Goal: Information Seeking & Learning: Check status

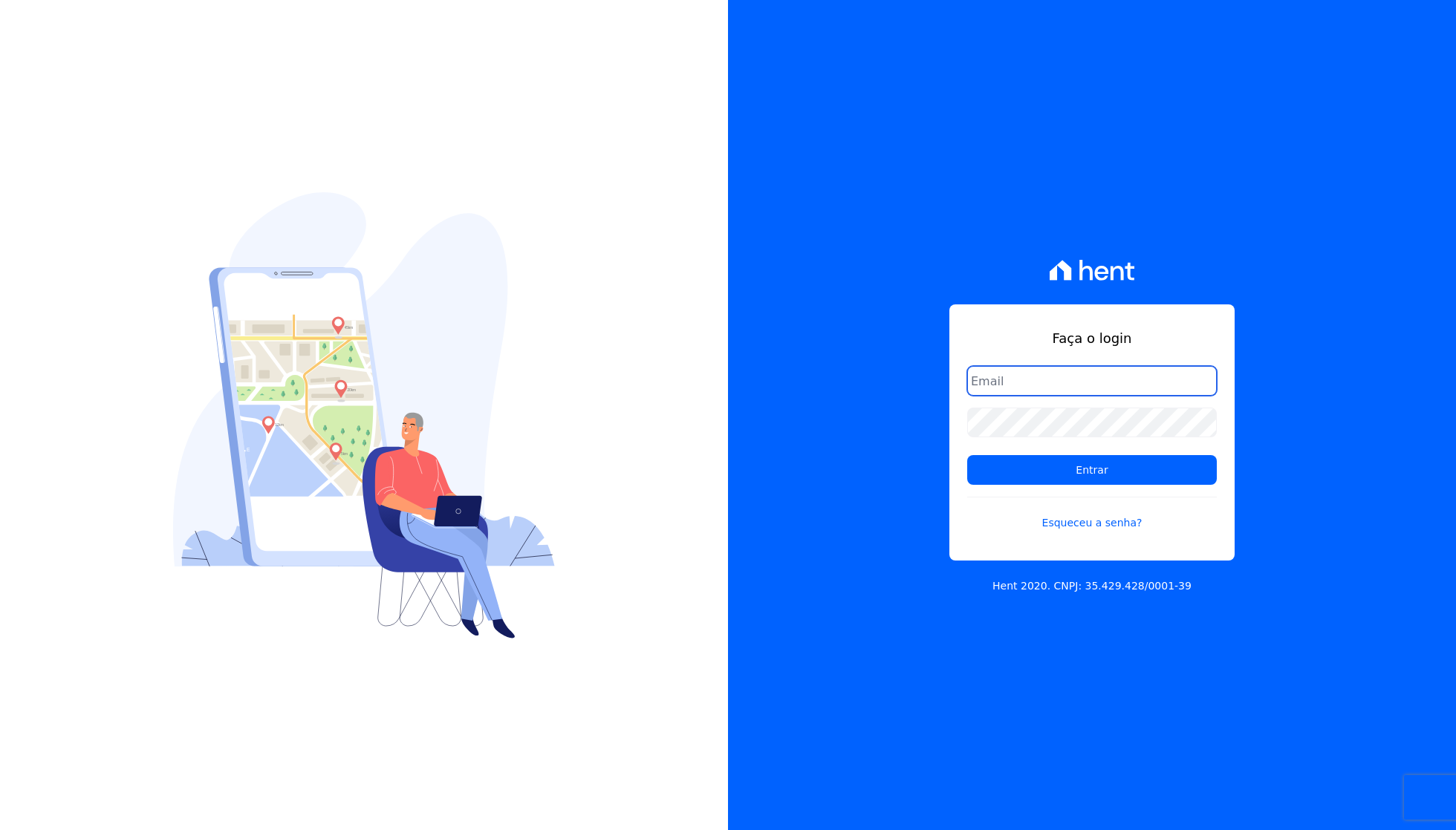
type input "[PERSON_NAME][EMAIL_ADDRESS][DOMAIN_NAME]"
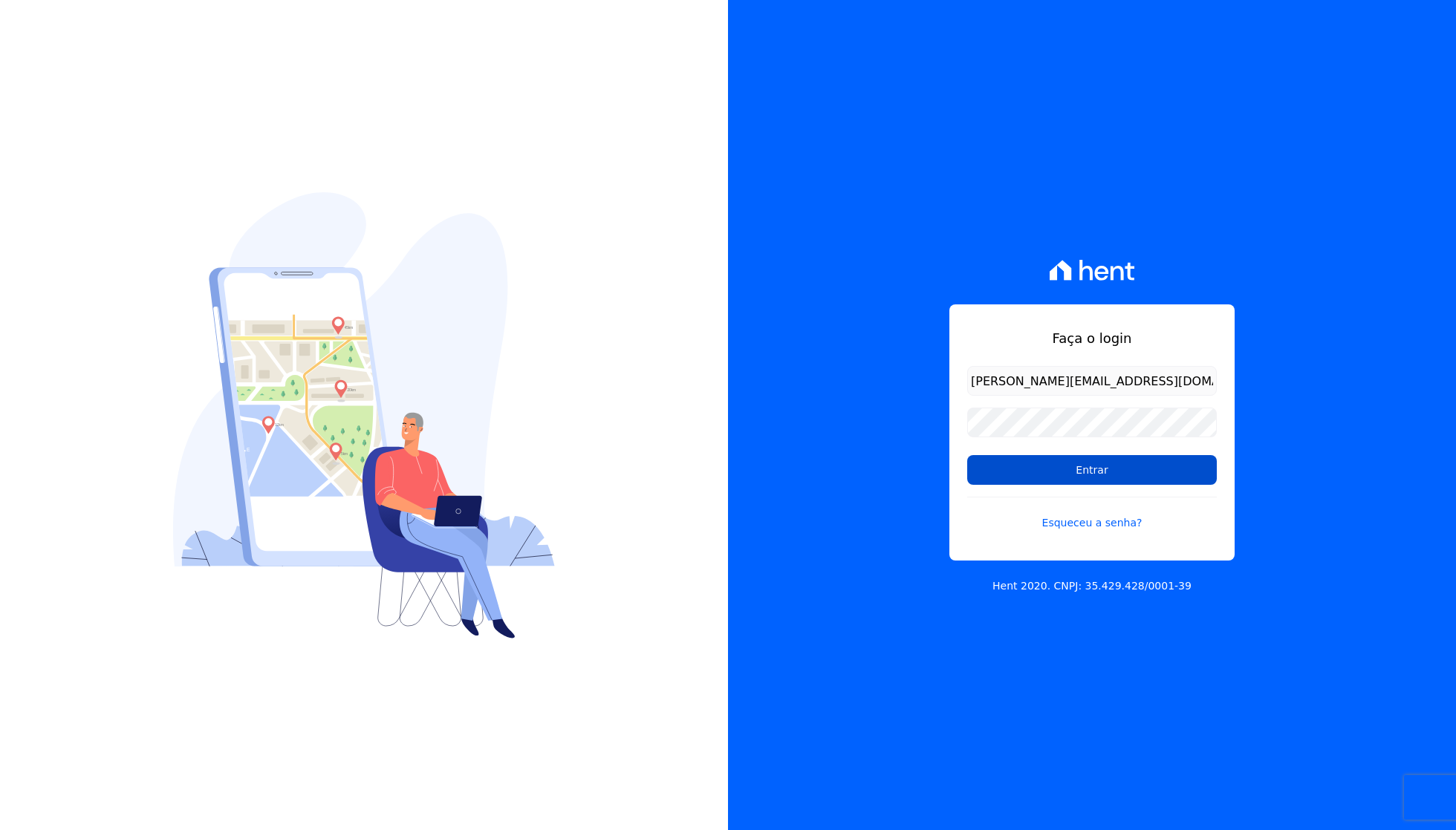
click at [1100, 483] on input "Entrar" at bounding box center [1092, 470] width 249 height 29
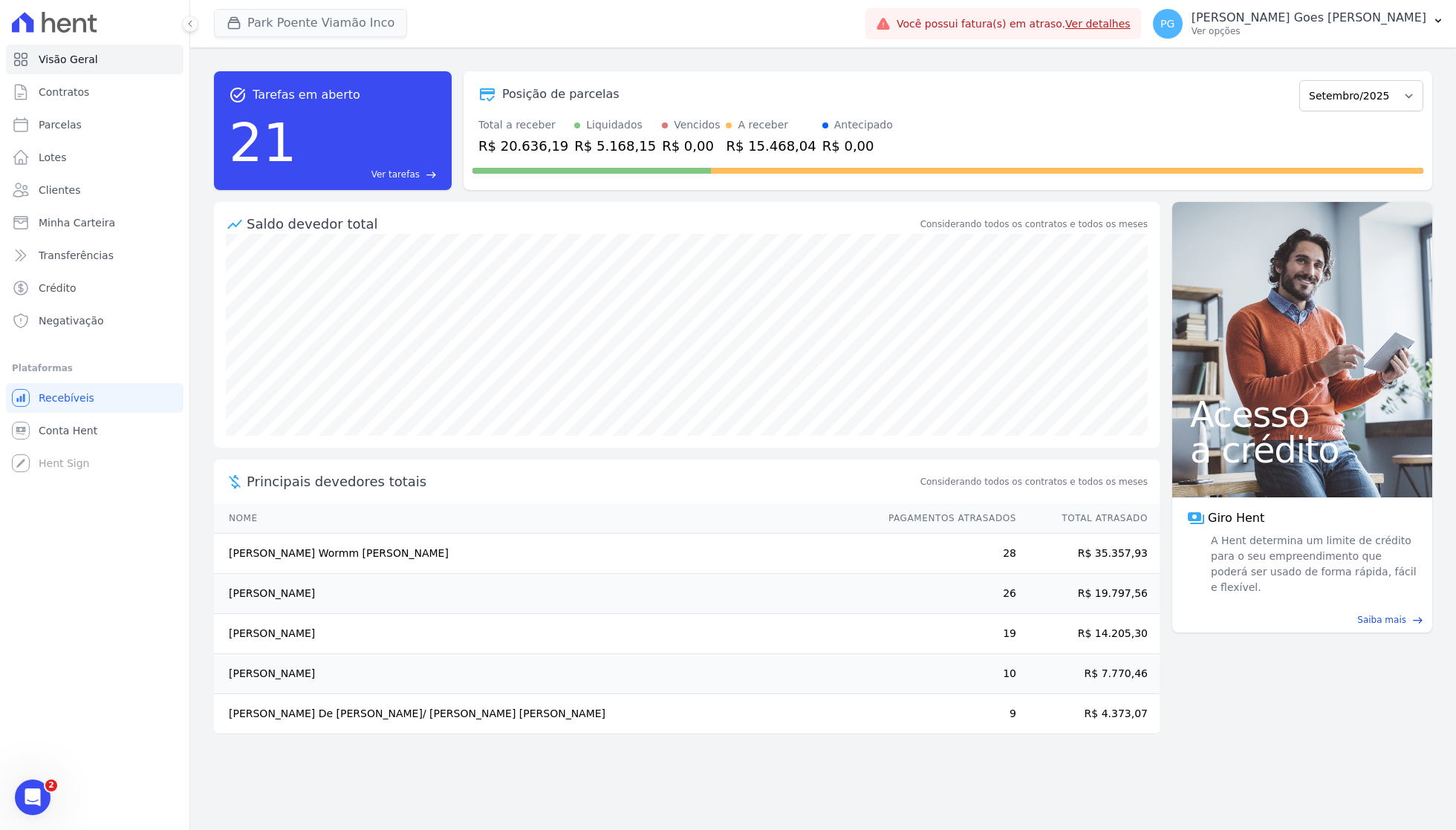
click at [268, 27] on button "Park Poente Viamão Inco" at bounding box center [311, 23] width 193 height 28
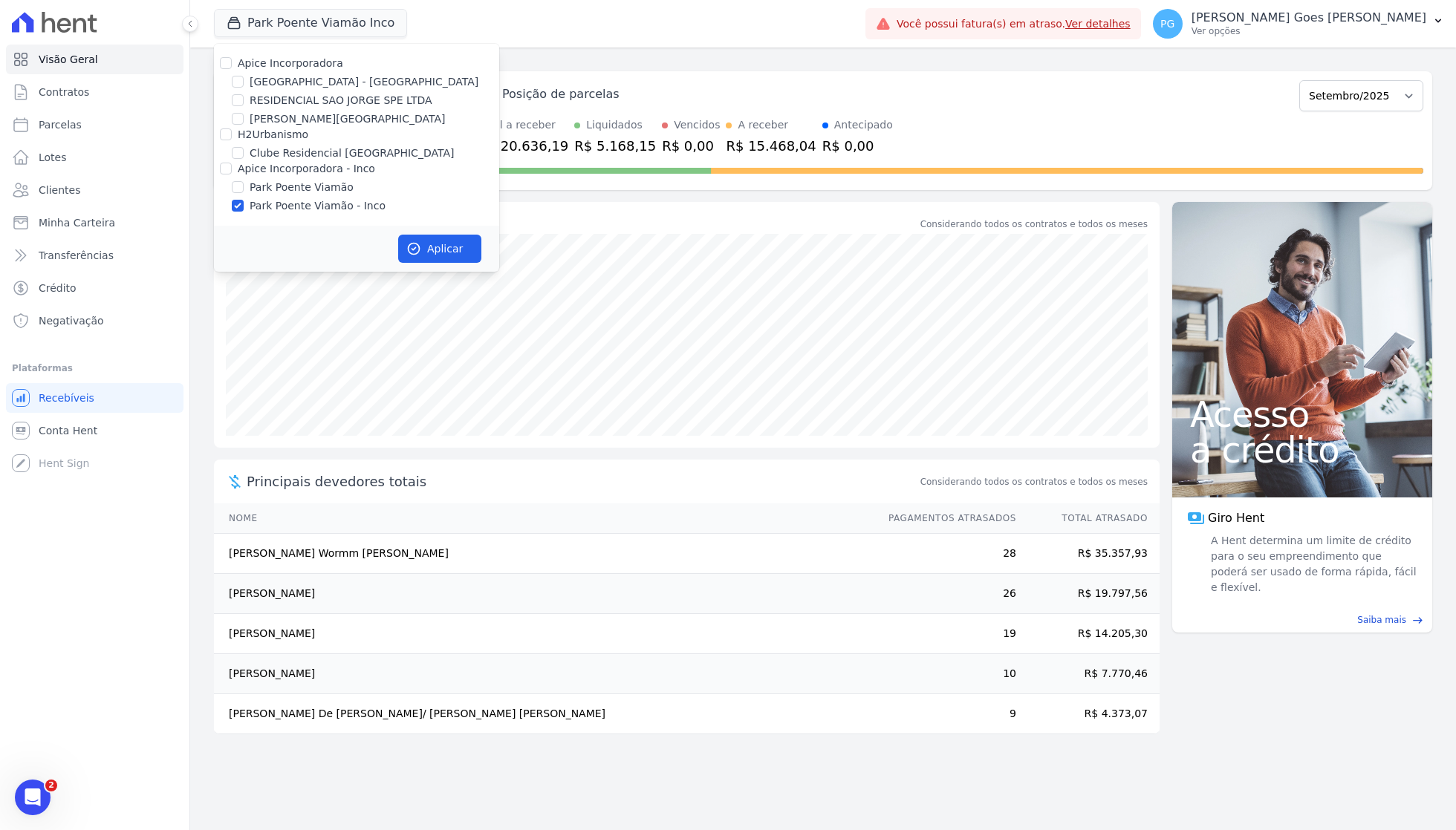
click at [268, 63] on label "Apice Incorporadora" at bounding box center [290, 62] width 105 height 12
click at [232, 63] on input "Apice Incorporadora" at bounding box center [225, 62] width 12 height 12
checkbox input "true"
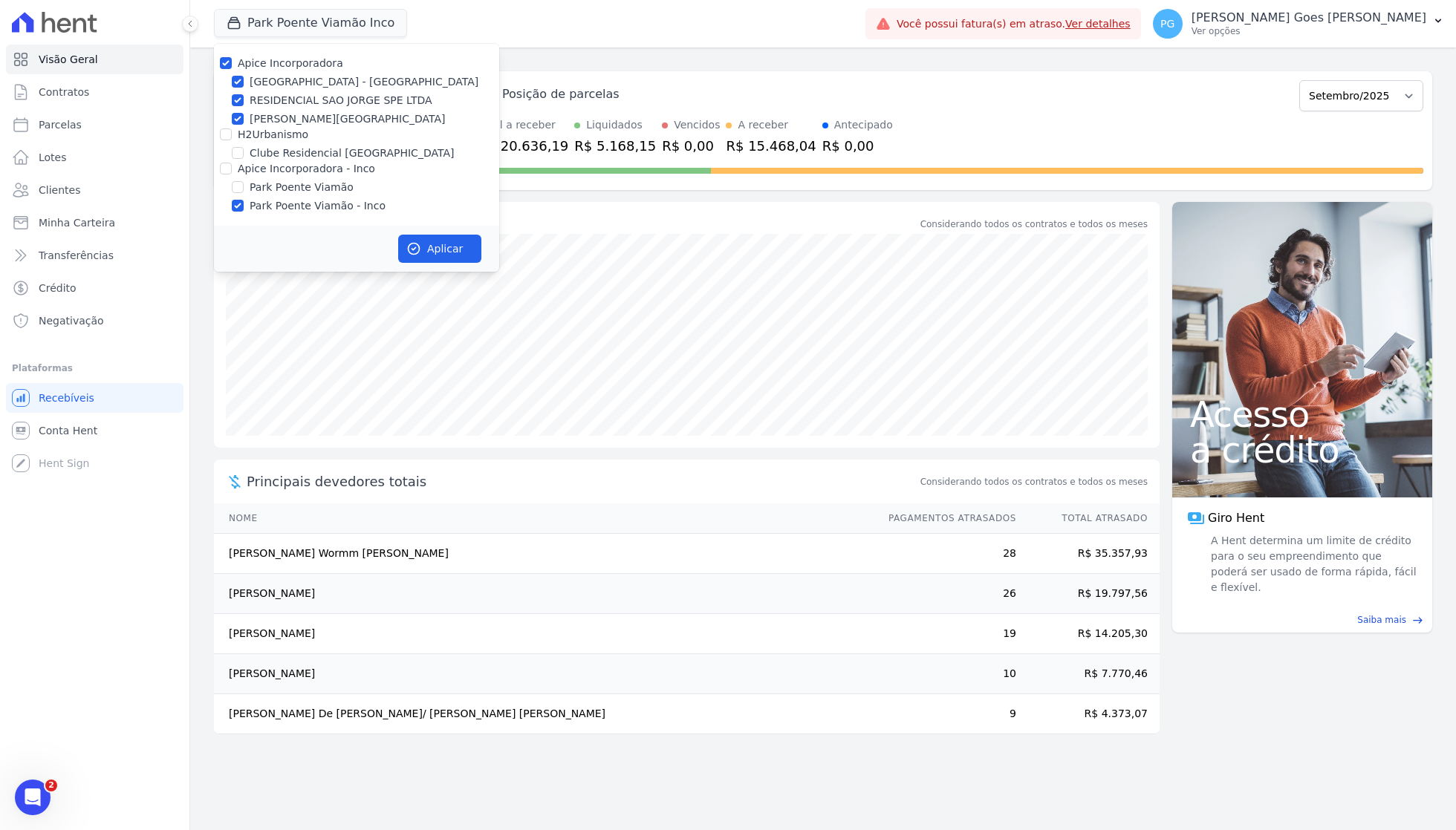
checkbox input "true"
click at [258, 128] on label "H2Urbanismo" at bounding box center [272, 134] width 71 height 12
click at [232, 128] on input "H2Urbanismo" at bounding box center [225, 134] width 12 height 12
checkbox input "true"
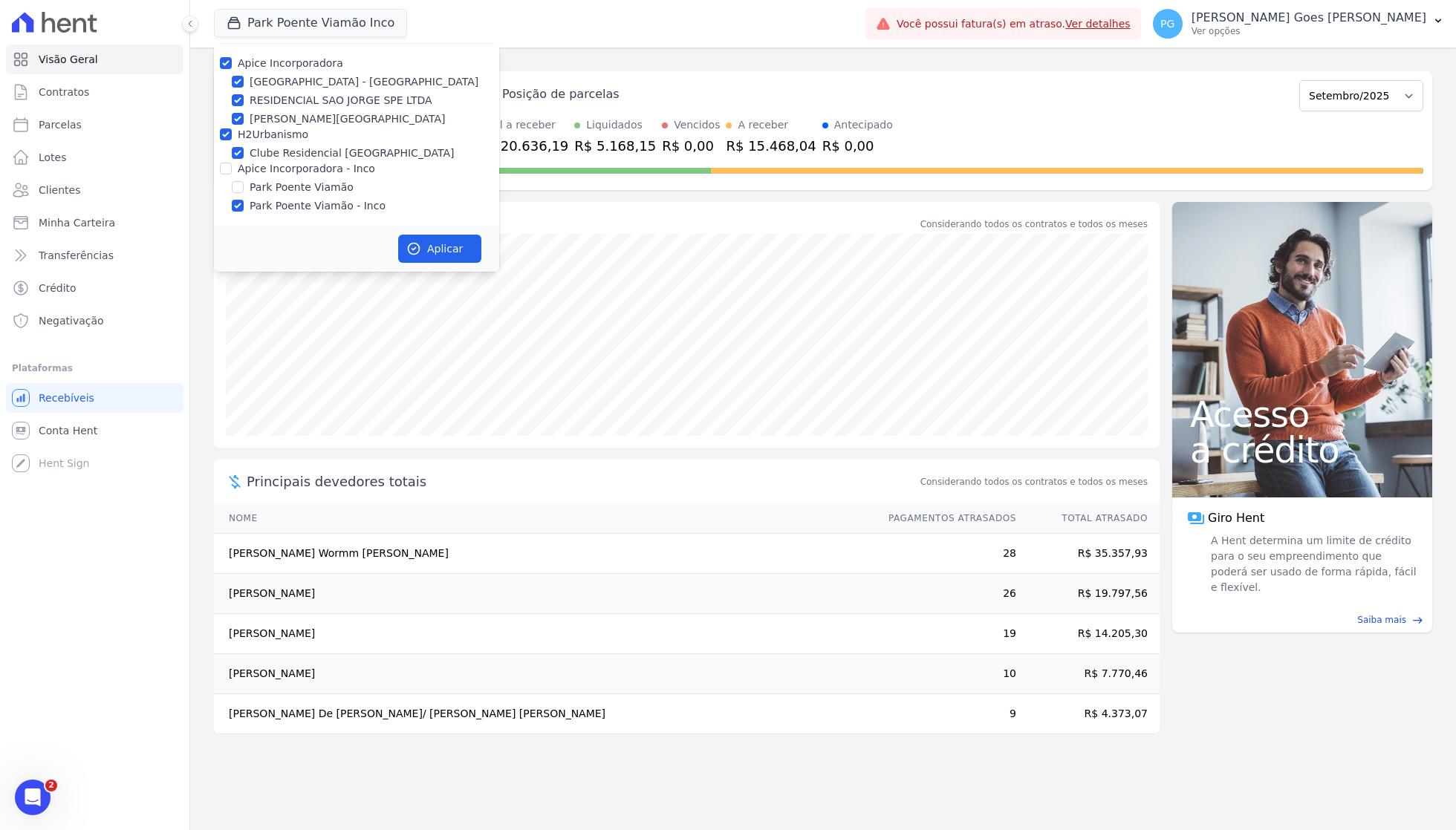
click at [256, 165] on label "Apice Incorporadora - Inco" at bounding box center [306, 169] width 137 height 12
click at [232, 165] on input "Apice Incorporadora - Inco" at bounding box center [225, 169] width 12 height 12
checkbox input "true"
click at [418, 241] on icon "button" at bounding box center [413, 248] width 15 height 15
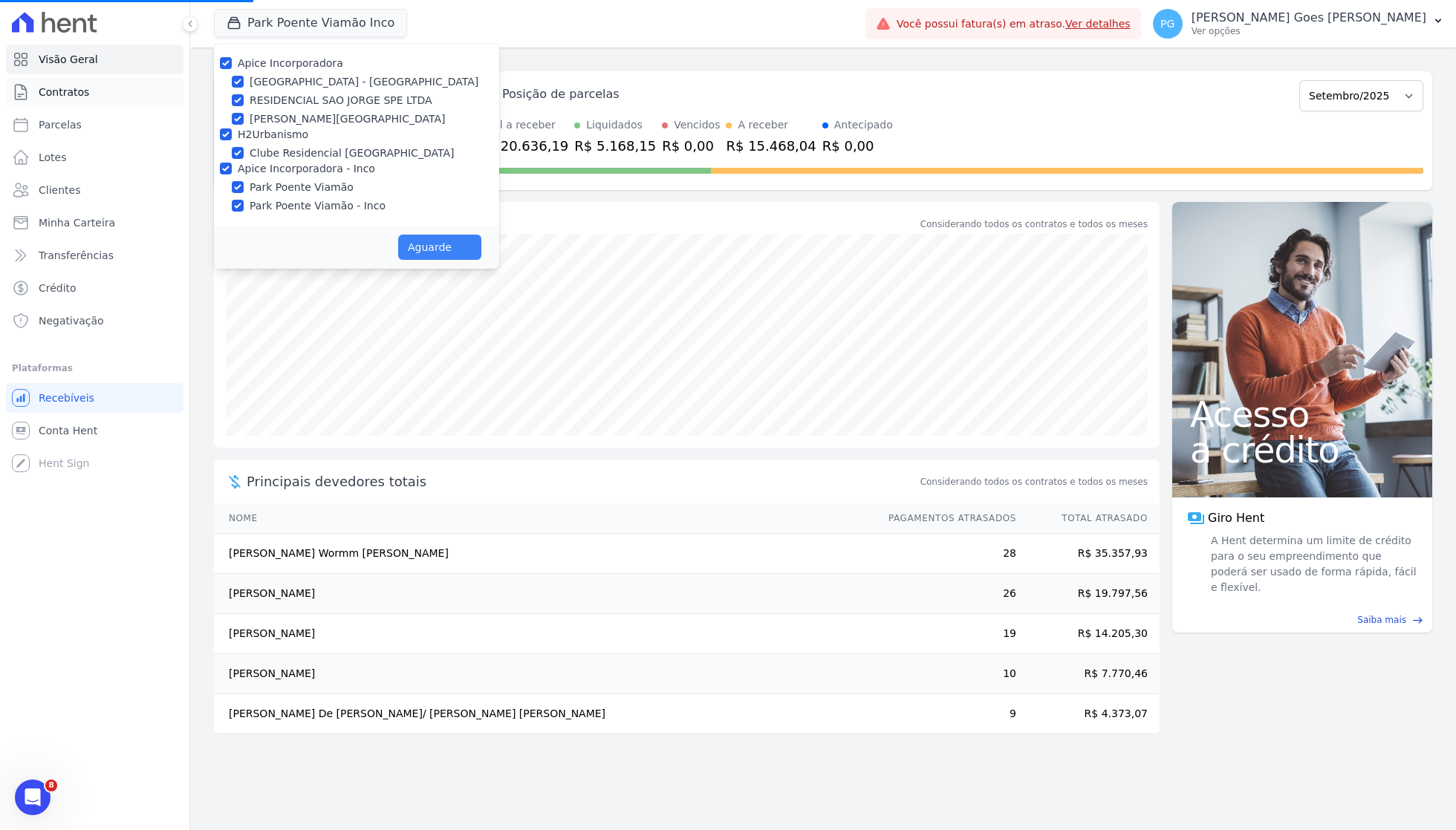
click at [100, 104] on link "Contratos" at bounding box center [94, 92] width 178 height 29
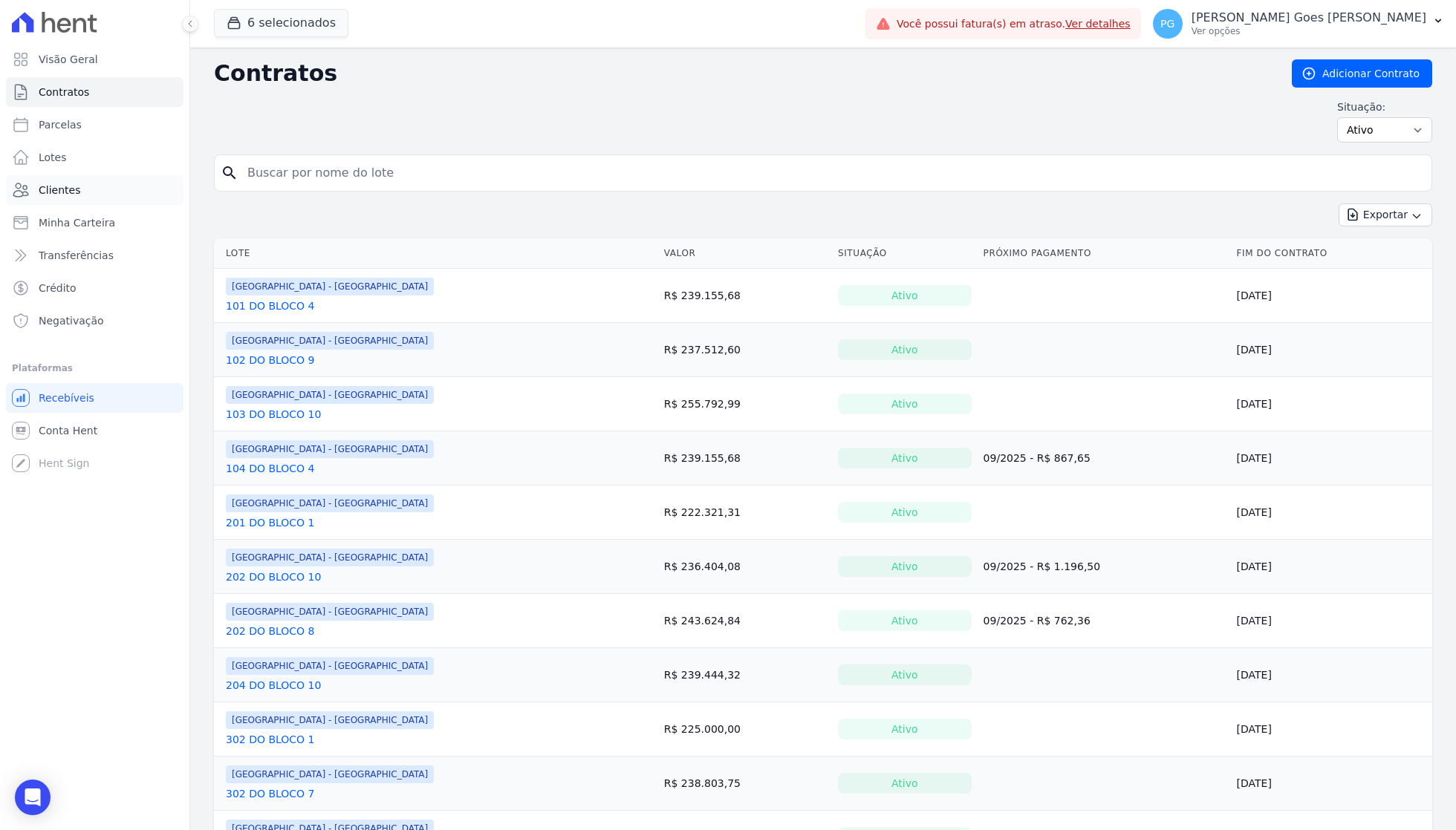
click at [69, 193] on span "Clientes" at bounding box center [59, 190] width 41 height 15
click at [60, 187] on span "Clientes" at bounding box center [59, 190] width 41 height 15
click at [283, 182] on input "search" at bounding box center [832, 173] width 1188 height 29
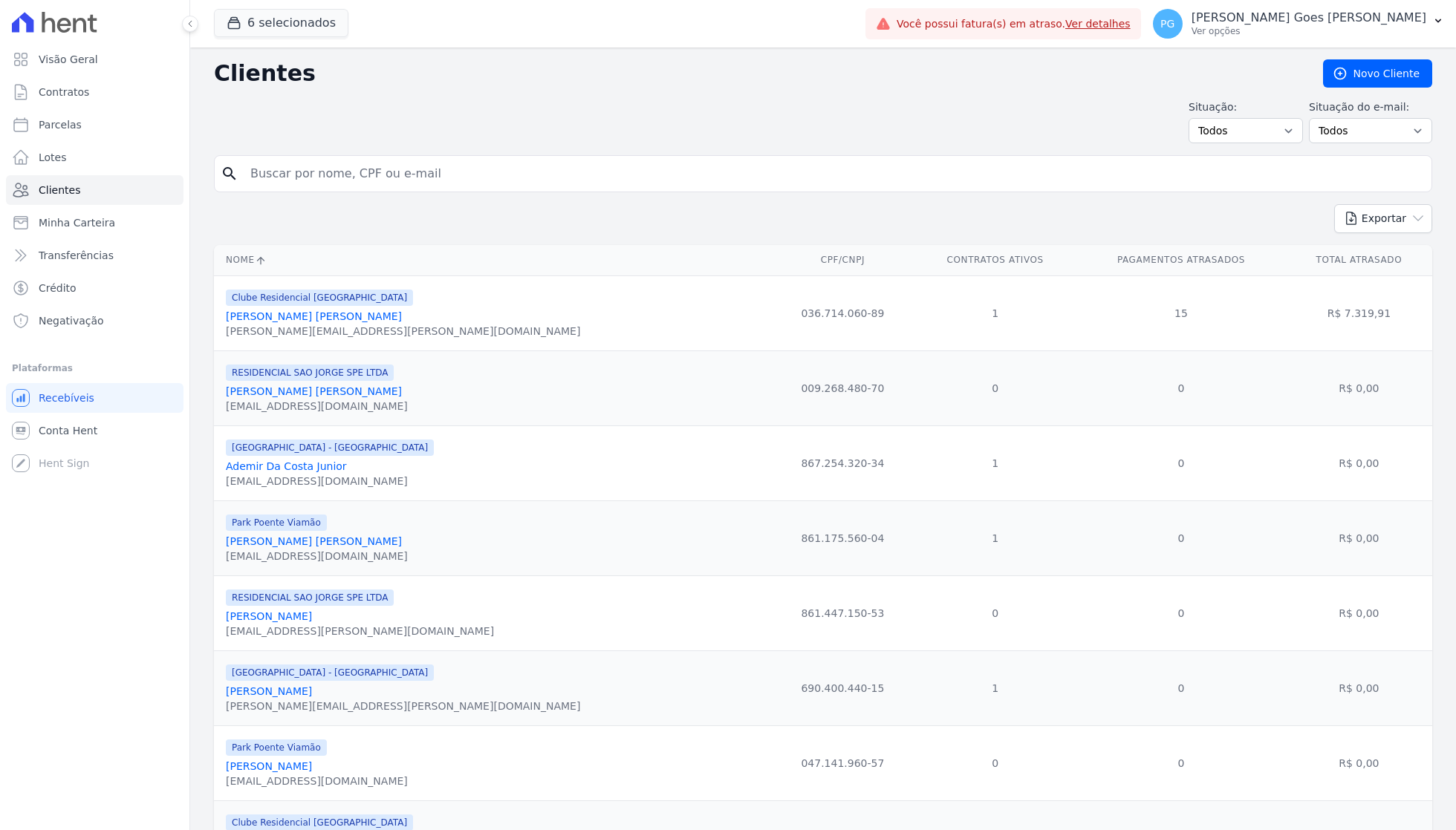
click at [283, 185] on input "search" at bounding box center [833, 174] width 1184 height 29
type input "[PERSON_NAME]"
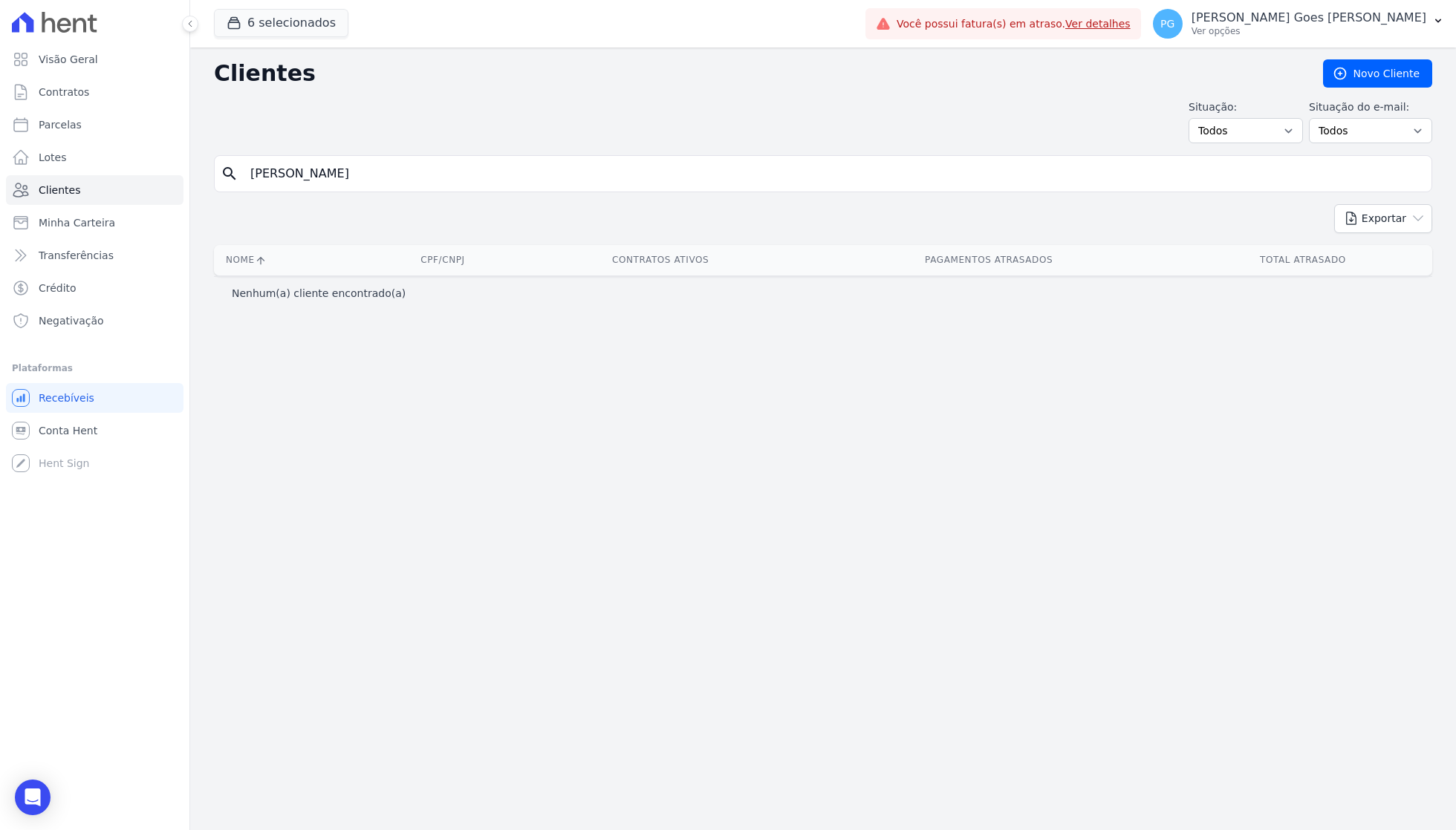
click at [419, 172] on input "[PERSON_NAME]" at bounding box center [833, 174] width 1184 height 29
type input "[PERSON_NAME]"
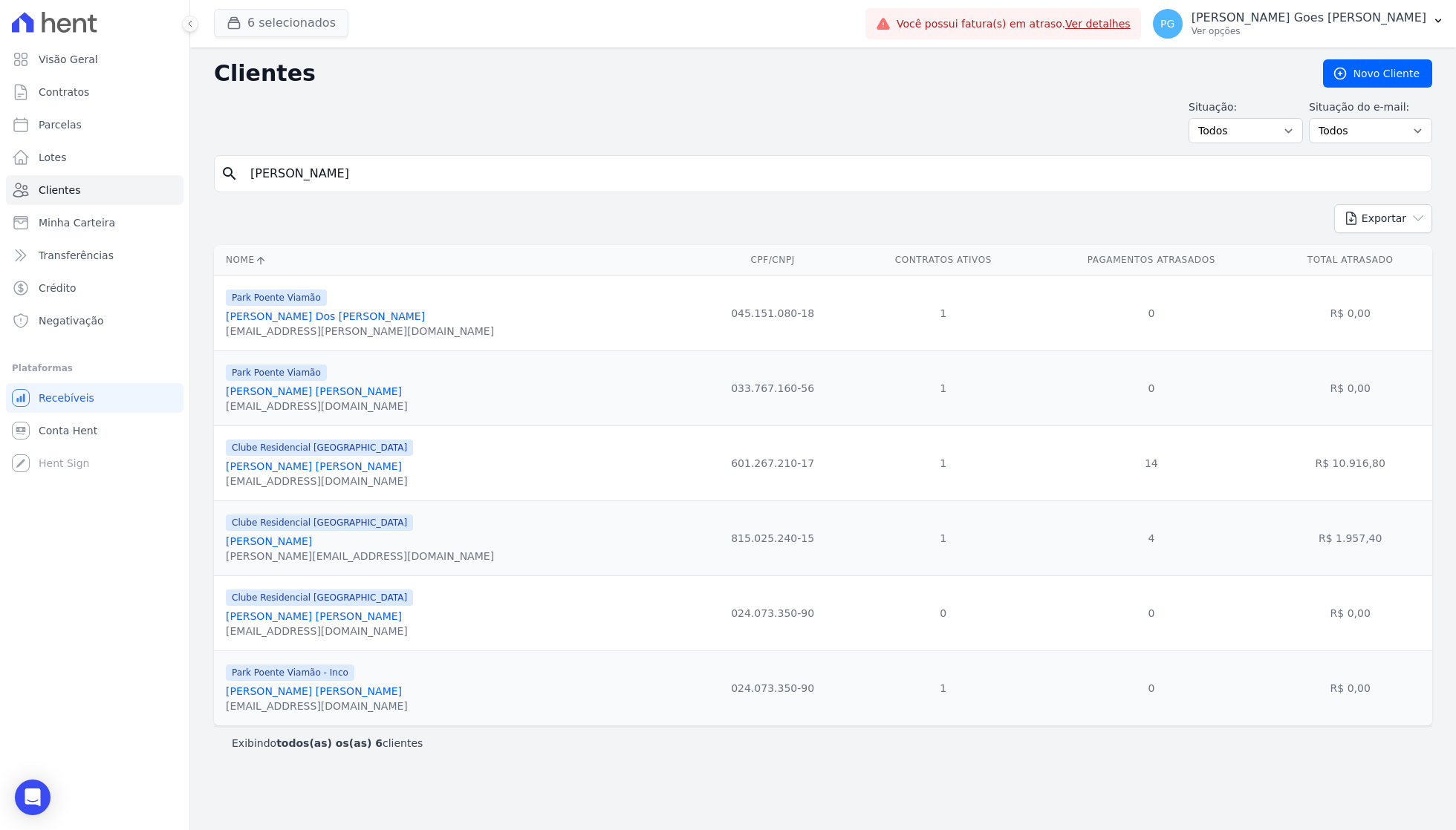
click at [292, 31] on button "6 selecionados" at bounding box center [281, 23] width 135 height 28
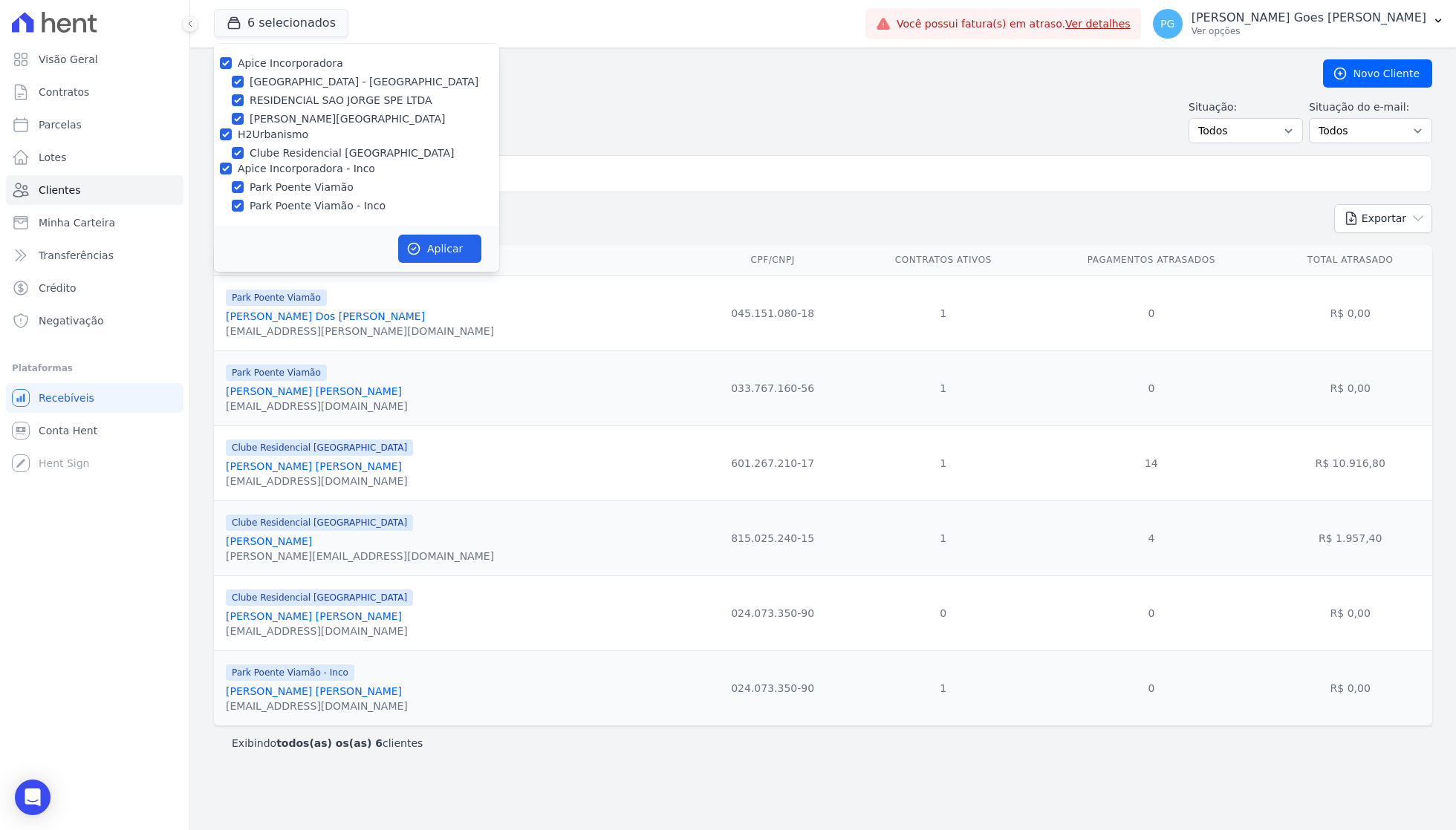
click at [532, 129] on div "Situação: Todos Adimplentes Inadimplentes Situação do e-mail: Todos Confirmado …" at bounding box center [824, 122] width 1219 height 44
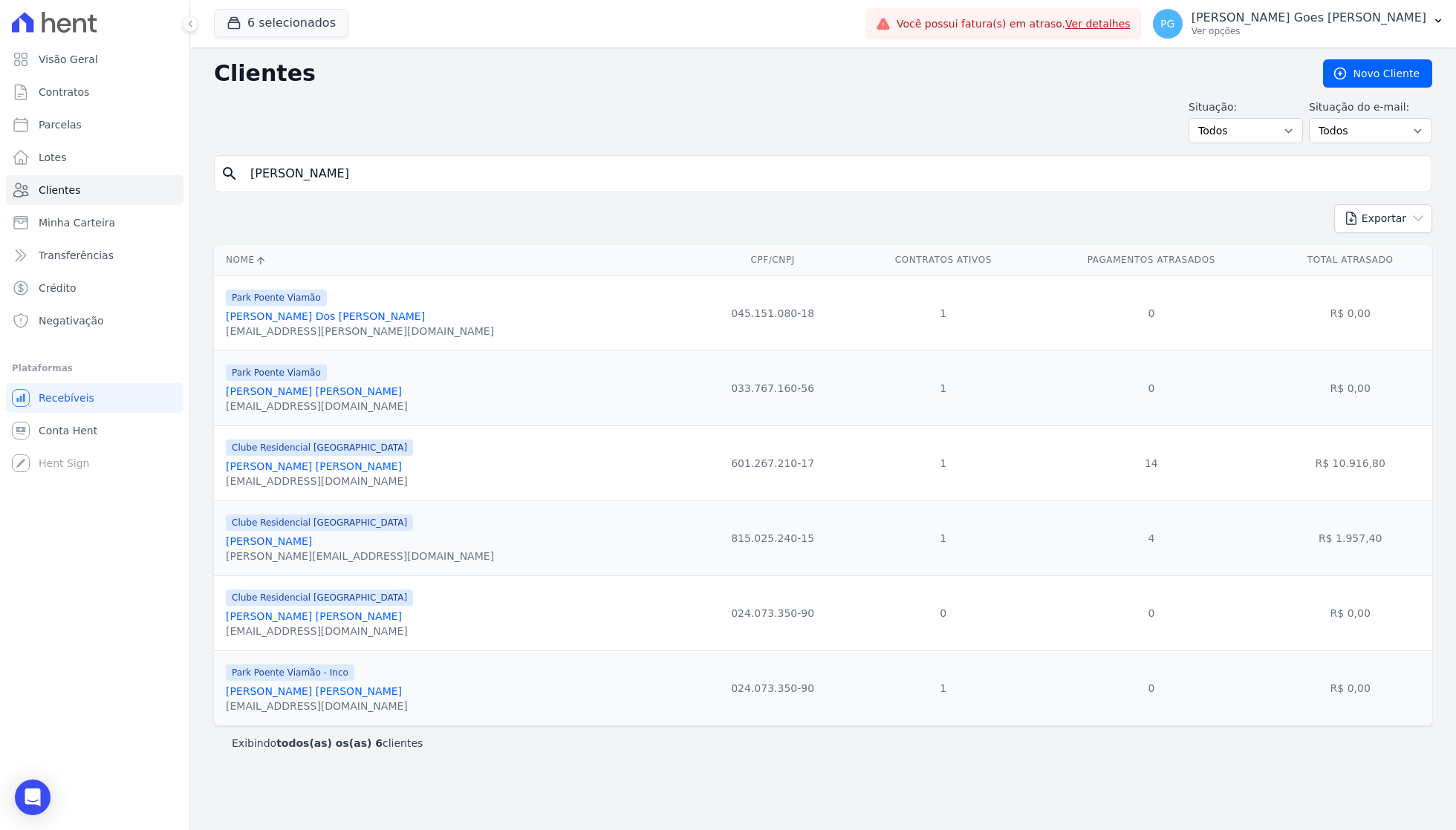
click at [532, 151] on div "Clientes [GEOGRAPHIC_DATA] Situação: Todos Adimplentes Inadimplentes Situação d…" at bounding box center [824, 439] width 1266 height 783
click at [527, 175] on input "[PERSON_NAME]" at bounding box center [833, 174] width 1184 height 29
type input "[PERSON_NAME]"
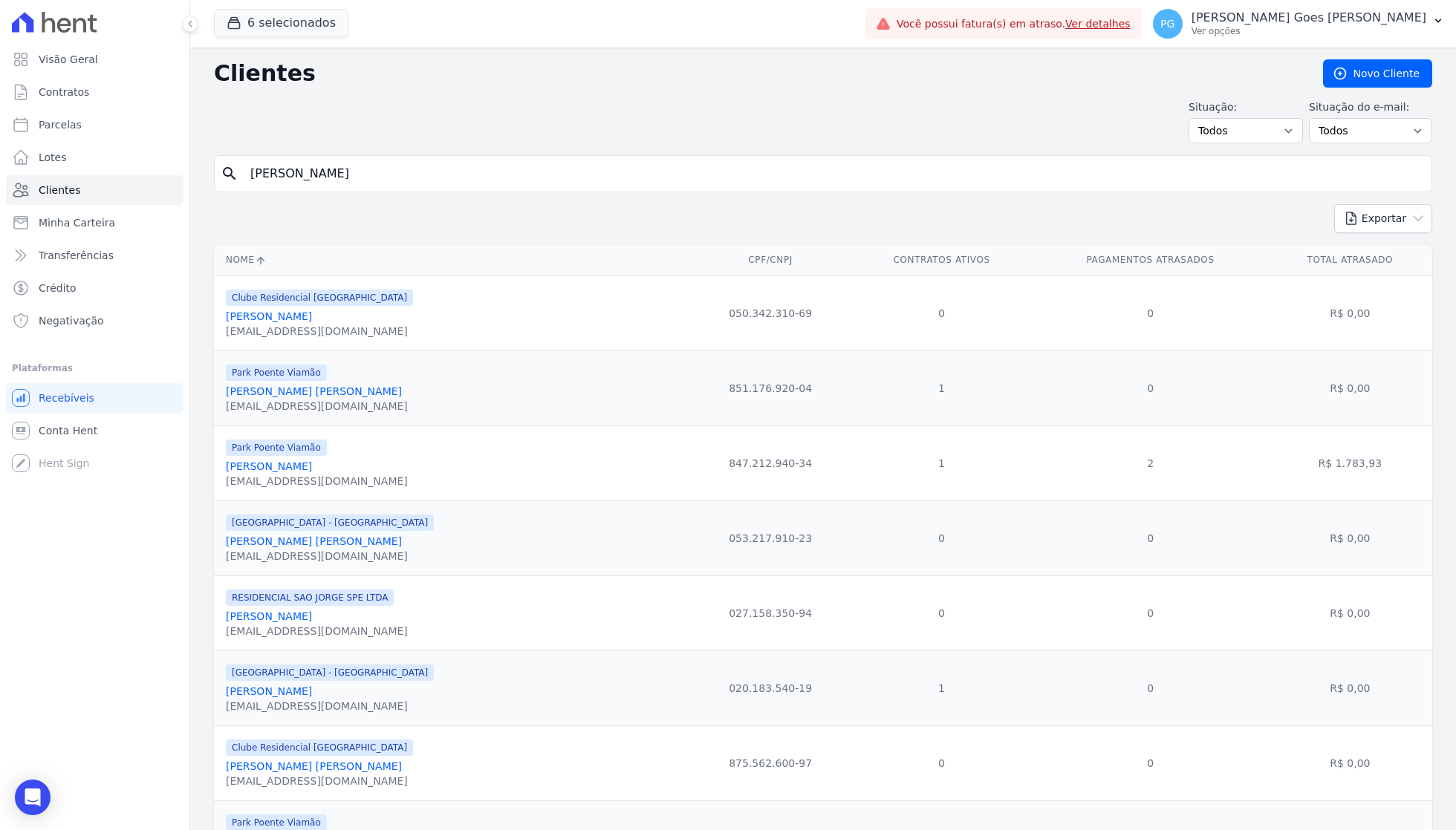
click at [344, 90] on div "Clientes [GEOGRAPHIC_DATA] Situação: Todos Adimplentes Inadimplentes Situação d…" at bounding box center [824, 672] width 1266 height 1250
click at [339, 163] on input "[PERSON_NAME]" at bounding box center [833, 174] width 1184 height 29
type input "[PERSON_NAME]"
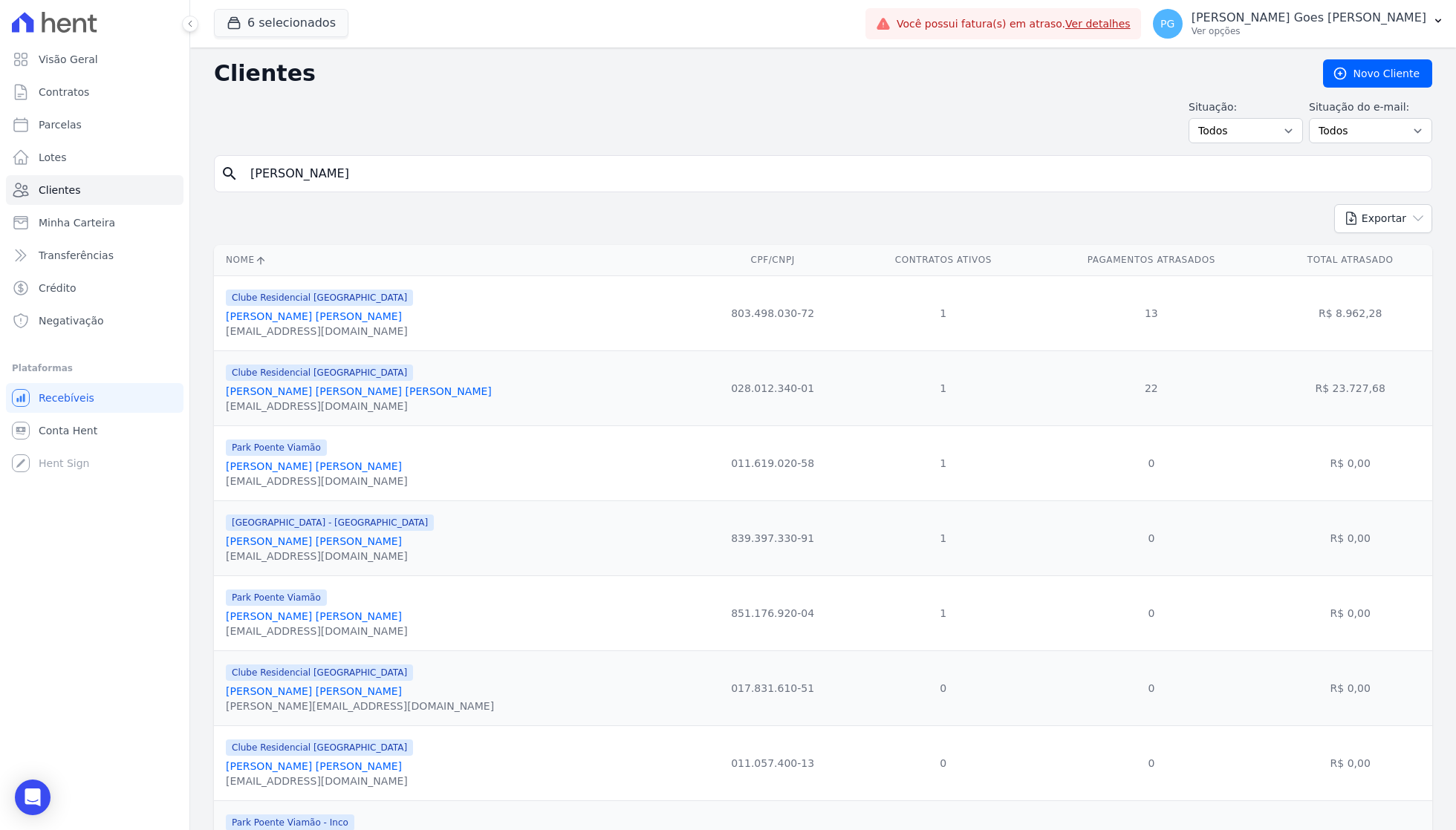
drag, startPoint x: 514, startPoint y: 139, endPoint x: 411, endPoint y: 180, distance: 110.9
click at [411, 180] on input "[PERSON_NAME]" at bounding box center [833, 174] width 1184 height 29
type input "[PERSON_NAME] cz"
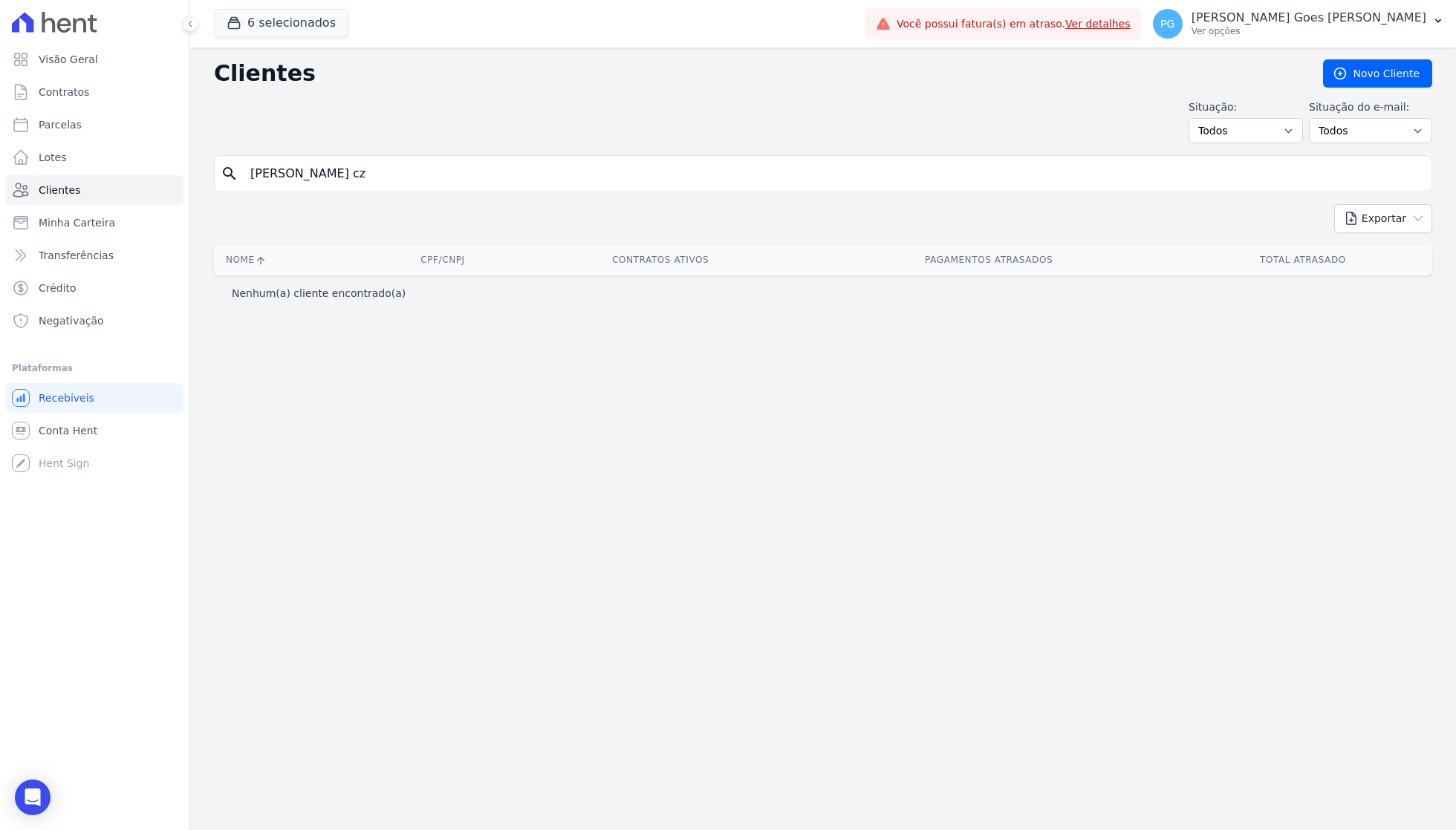
click at [480, 177] on input "[PERSON_NAME] cz" at bounding box center [833, 174] width 1184 height 29
type input "[PERSON_NAME]"
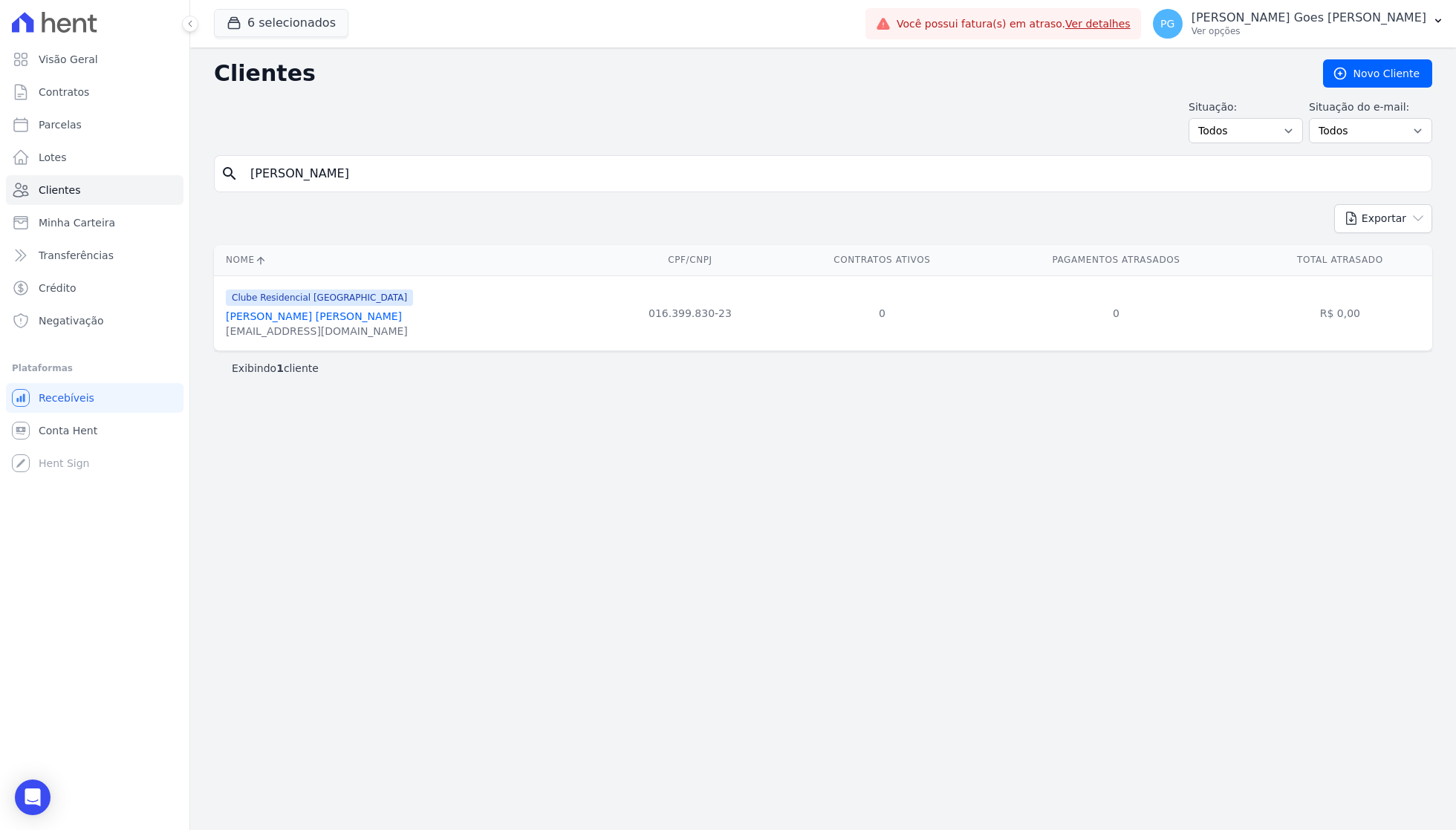
click at [393, 167] on input "[PERSON_NAME]" at bounding box center [833, 174] width 1184 height 29
type input "[PERSON_NAME]"
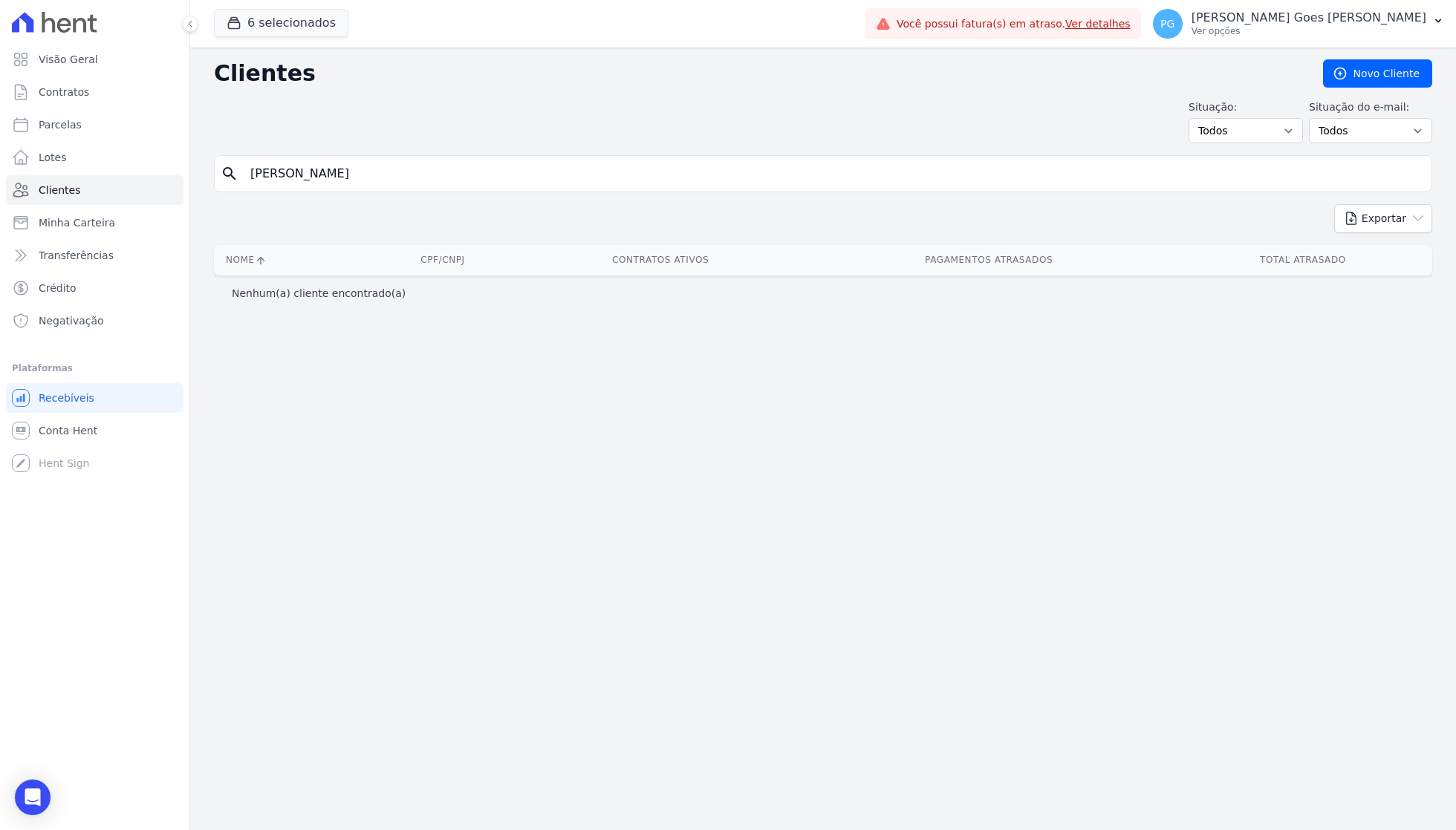
click at [378, 167] on input "[PERSON_NAME]" at bounding box center [833, 174] width 1184 height 29
type input "[PERSON_NAME]"
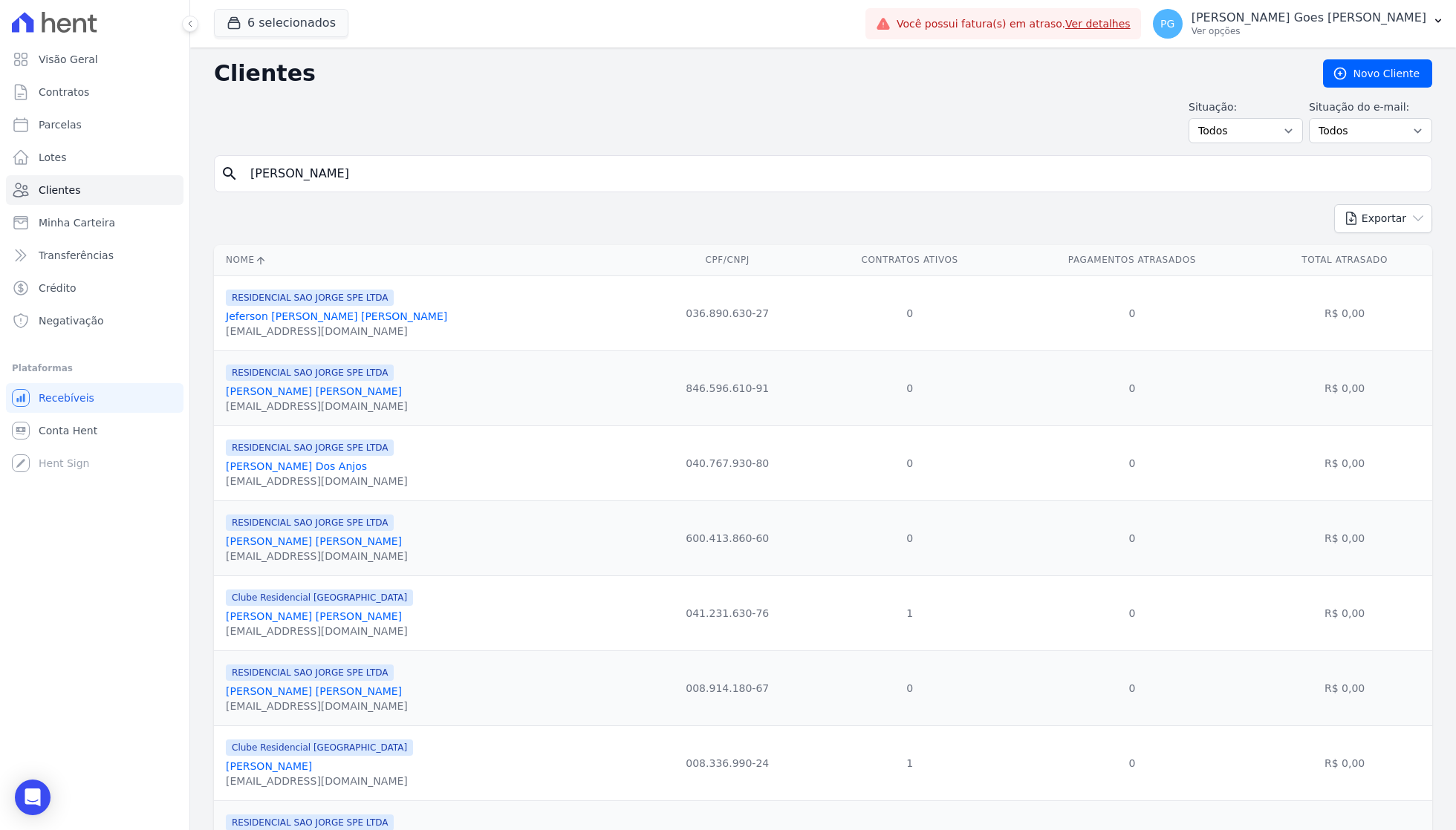
drag, startPoint x: 378, startPoint y: 159, endPoint x: 400, endPoint y: 163, distance: 22.4
click at [400, 176] on input "[PERSON_NAME]" at bounding box center [833, 174] width 1184 height 29
type input "[PERSON_NAME]"
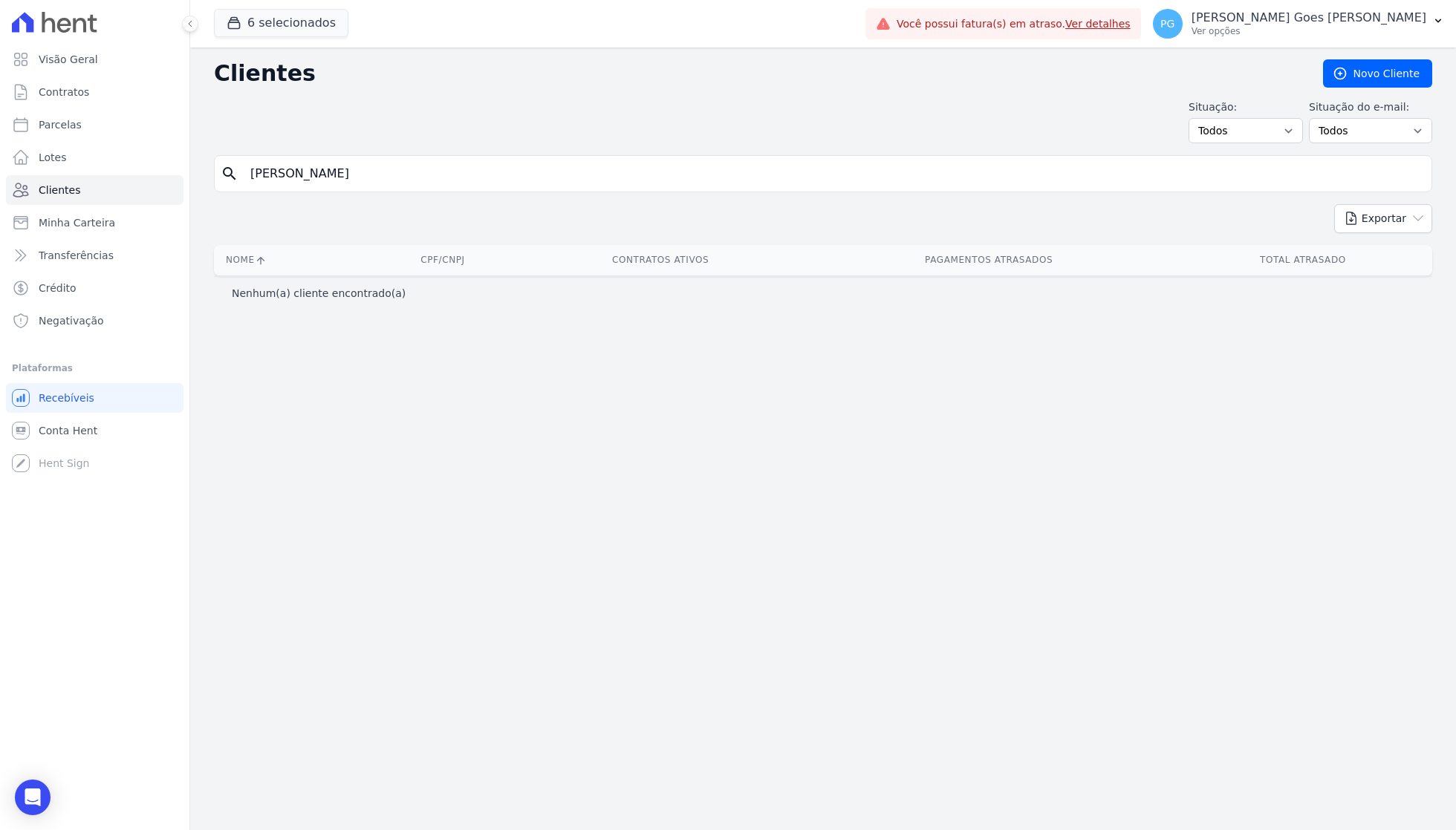
click at [369, 172] on input "[PERSON_NAME]" at bounding box center [833, 174] width 1184 height 29
type input "vinicios"
click at [859, 38] on div "6 selecionados Apice Incorporadora [GEOGRAPHIC_DATA] - [GEOGRAPHIC_DATA] RESIDE…" at bounding box center [537, 24] width 646 height 49
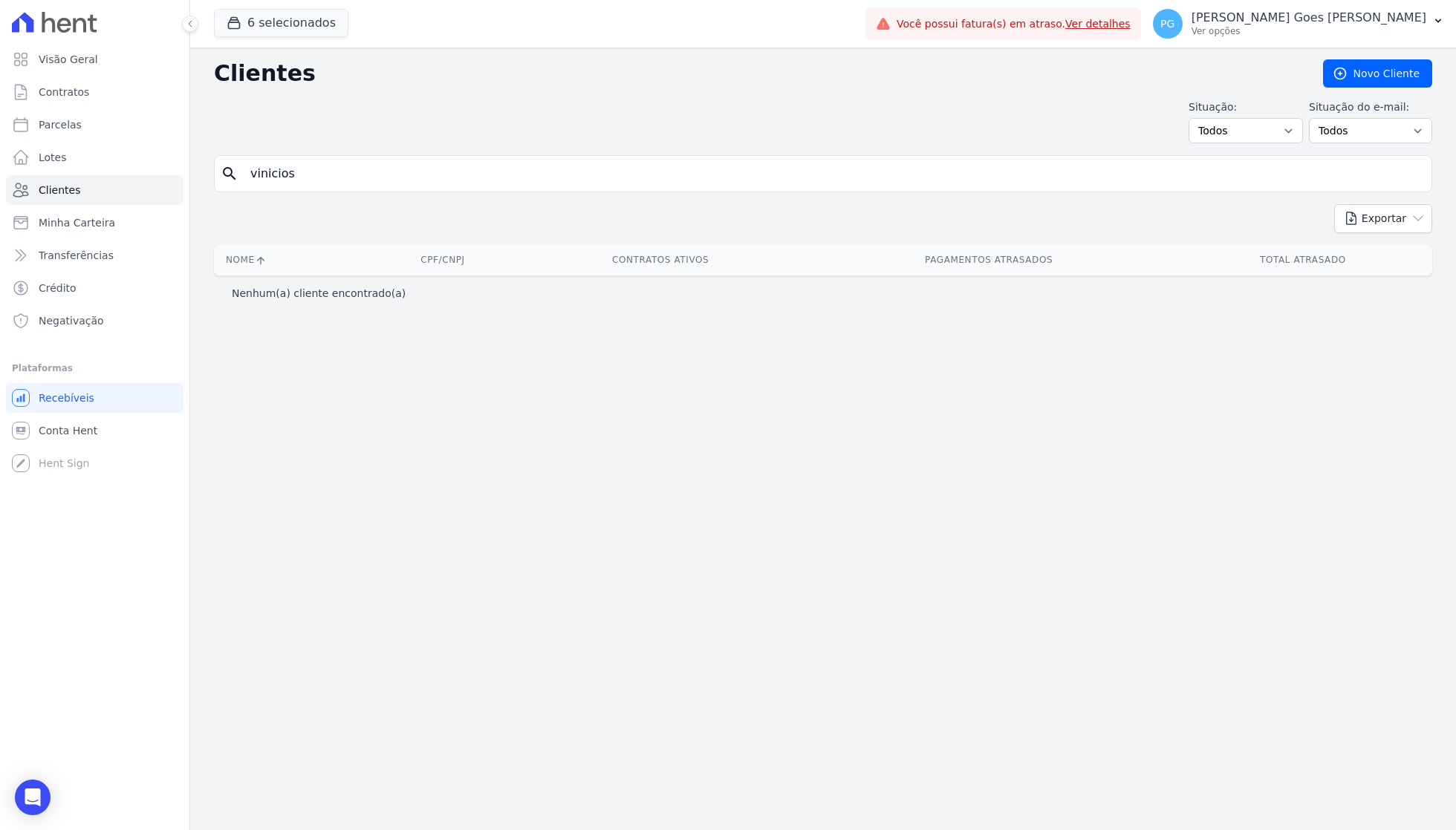
click at [580, 184] on input "vinicios" at bounding box center [833, 174] width 1184 height 29
type input "limana"
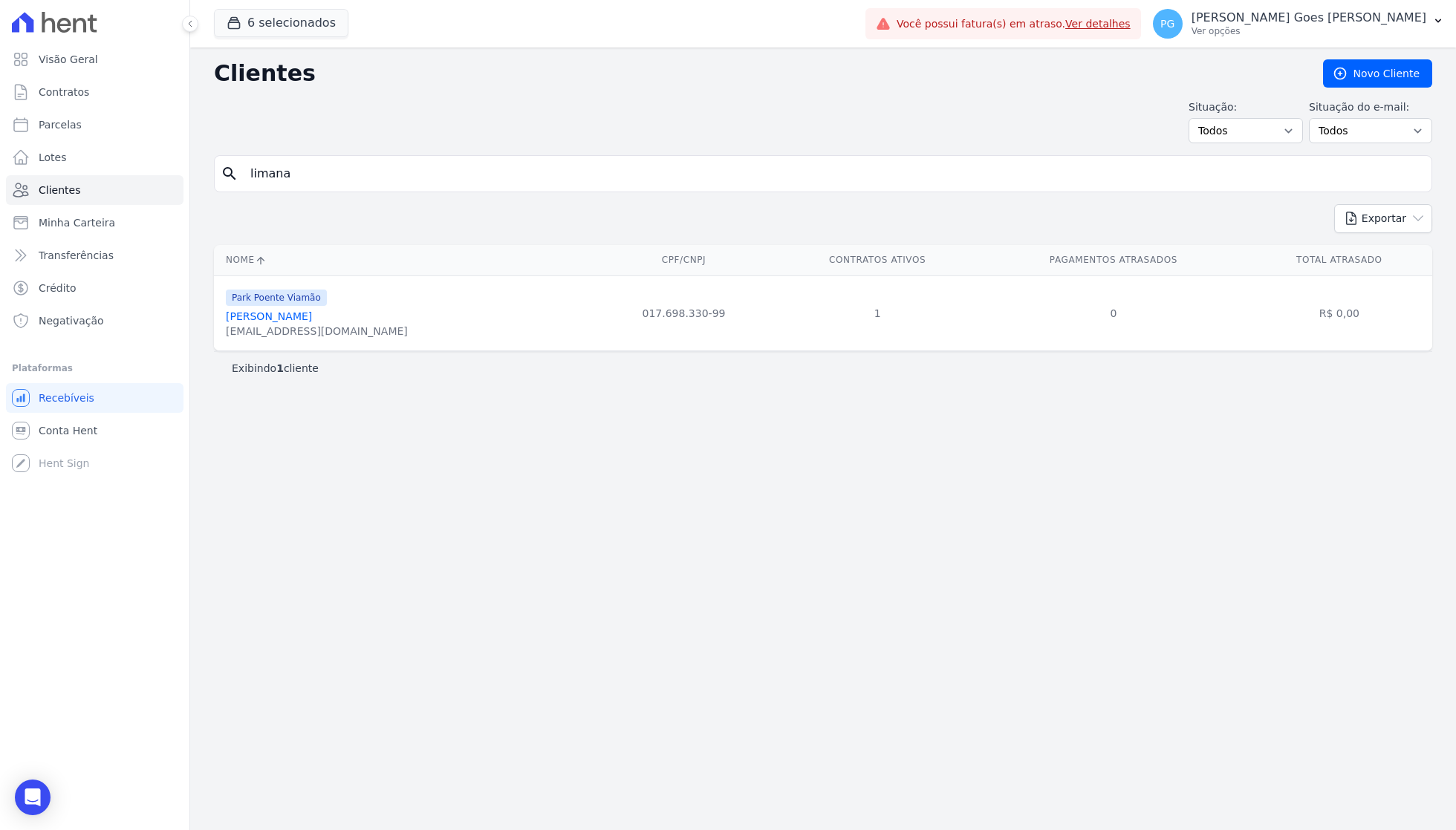
click at [259, 318] on link "[PERSON_NAME]" at bounding box center [268, 316] width 86 height 12
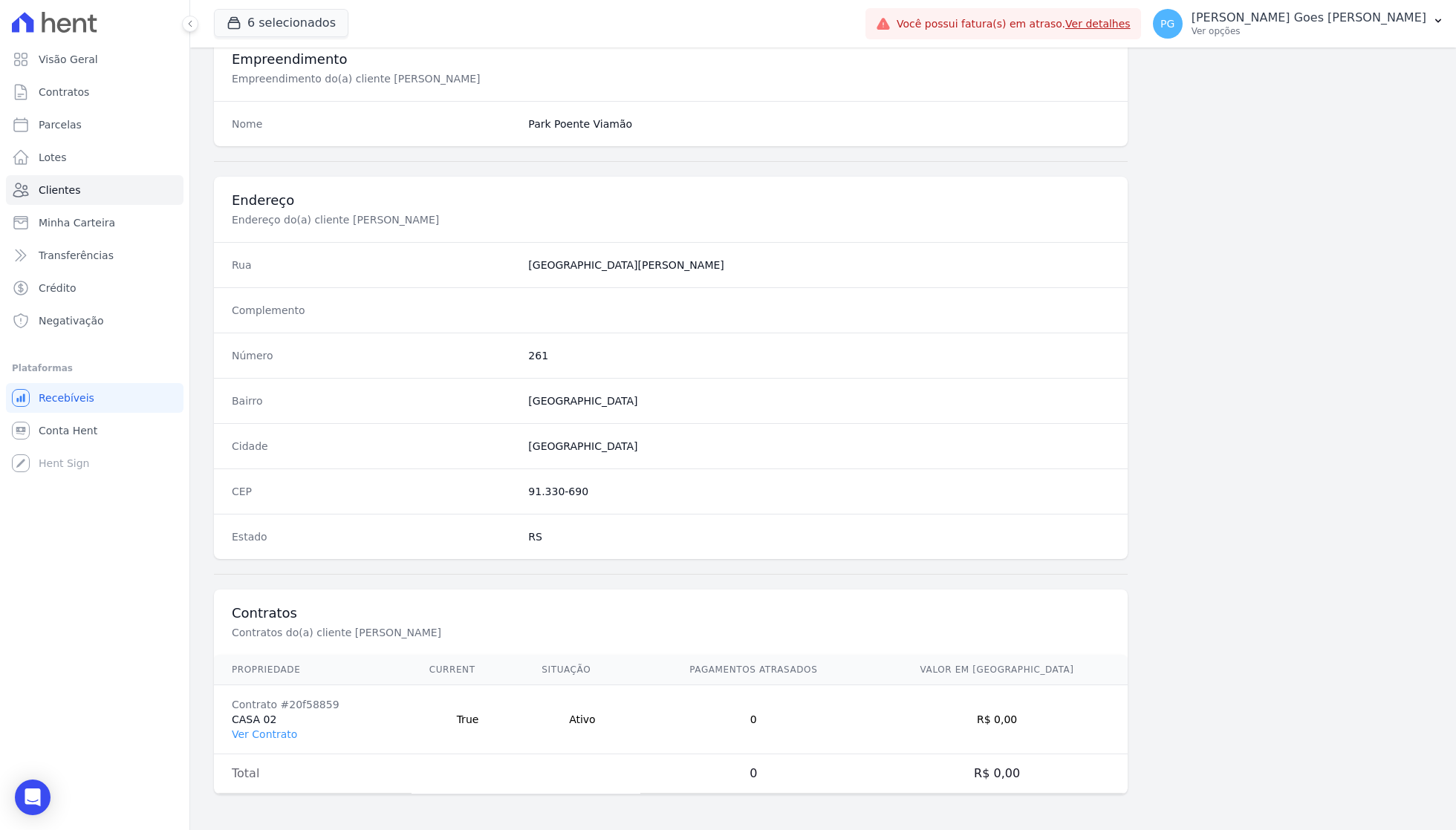
scroll to position [565, 0]
click at [277, 738] on link "Ver Contrato" at bounding box center [264, 734] width 65 height 12
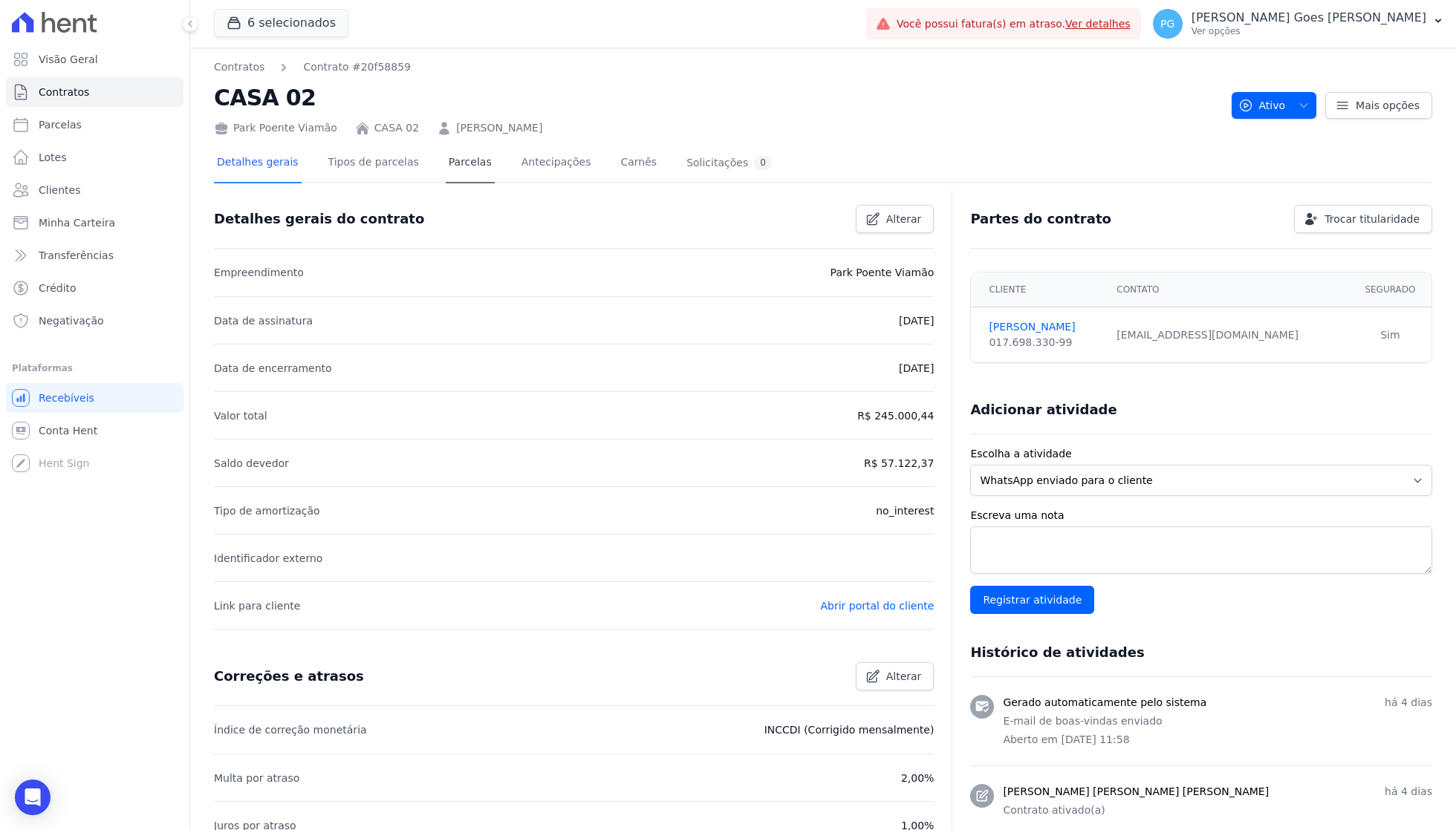
click at [459, 144] on link "Parcelas" at bounding box center [470, 163] width 49 height 39
click at [461, 167] on link "Parcelas" at bounding box center [470, 163] width 49 height 39
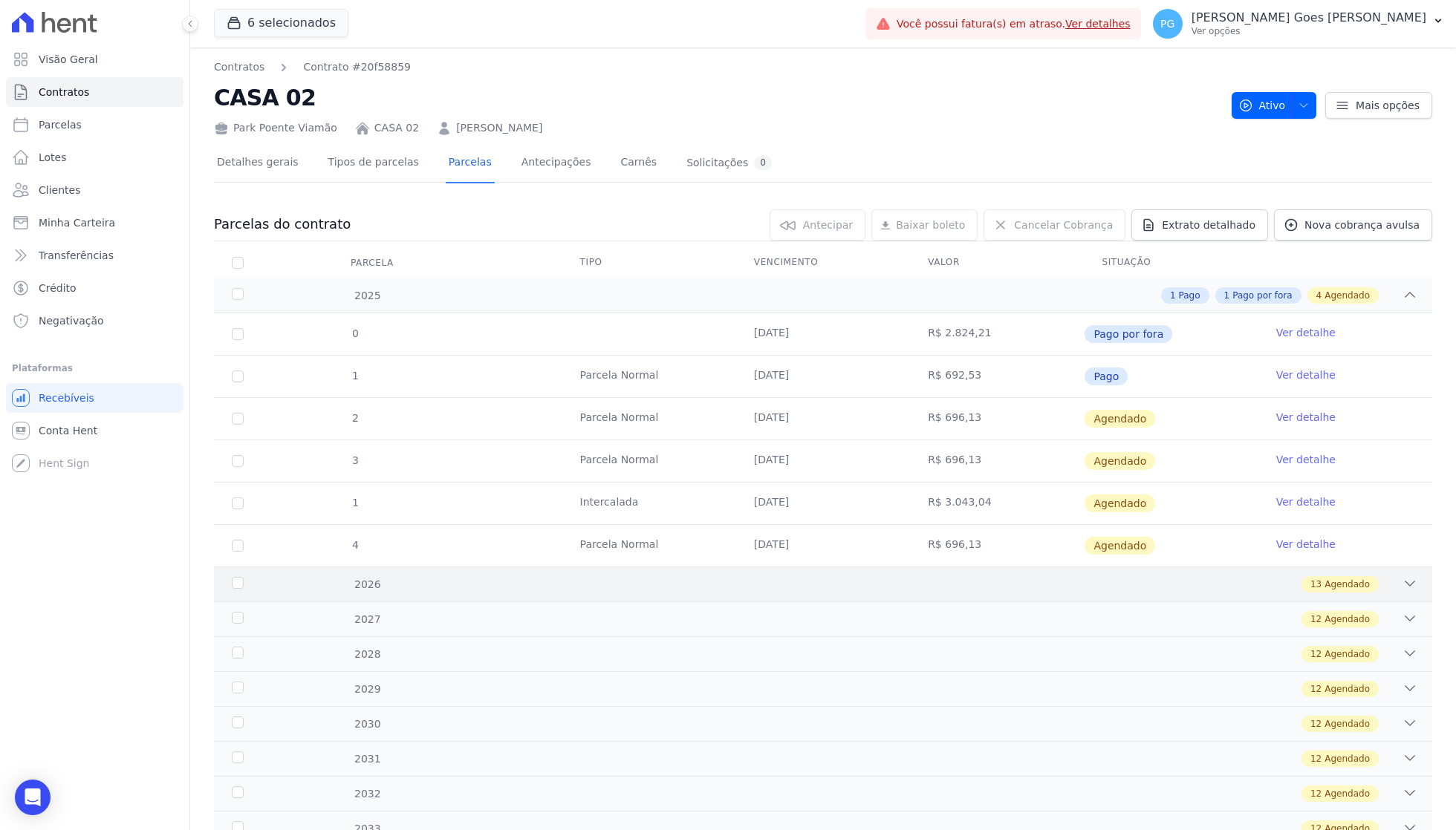
click at [791, 587] on div "13 Agendado" at bounding box center [882, 584] width 1069 height 16
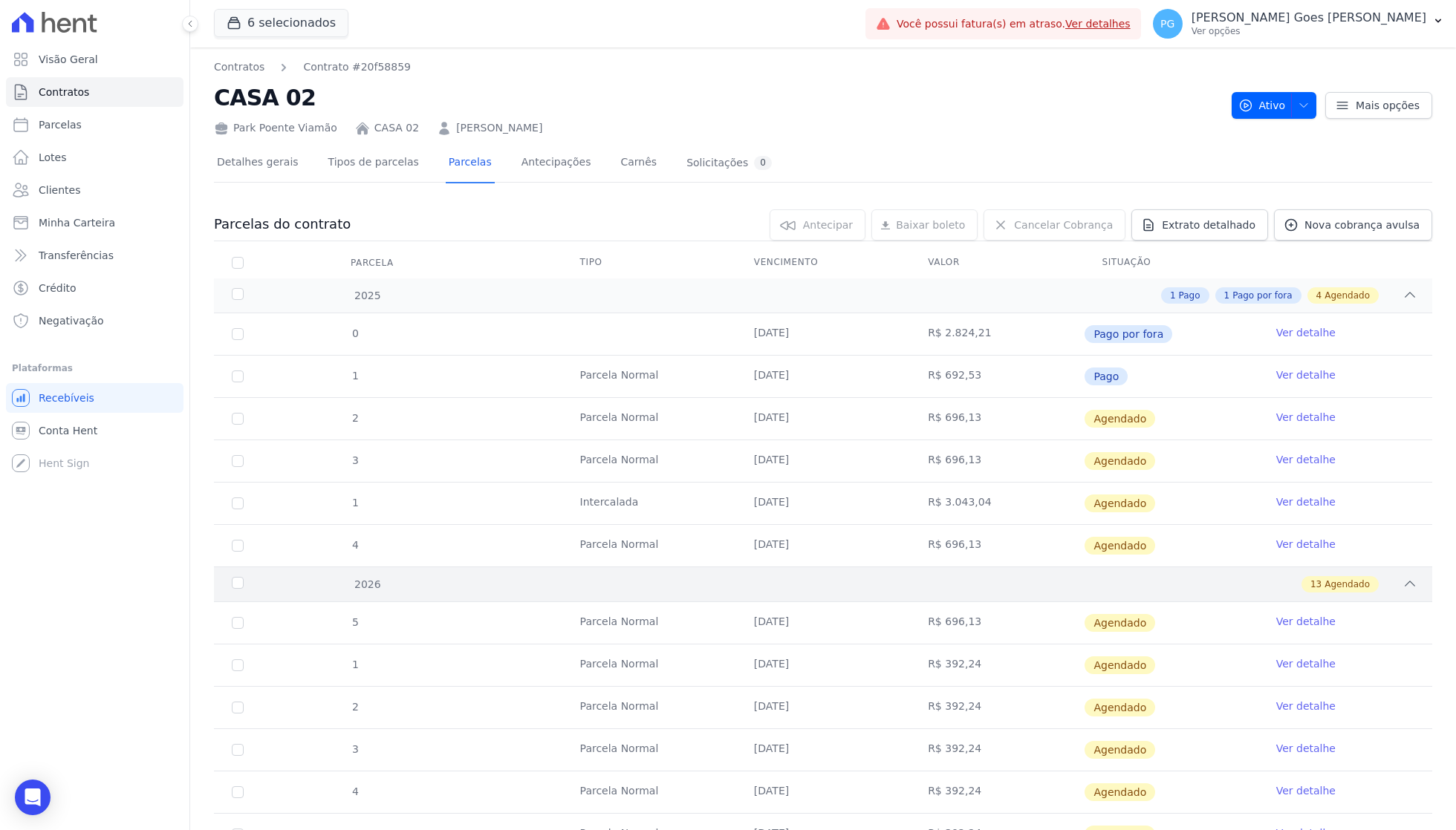
click at [791, 587] on div "13 Agendado" at bounding box center [882, 584] width 1069 height 16
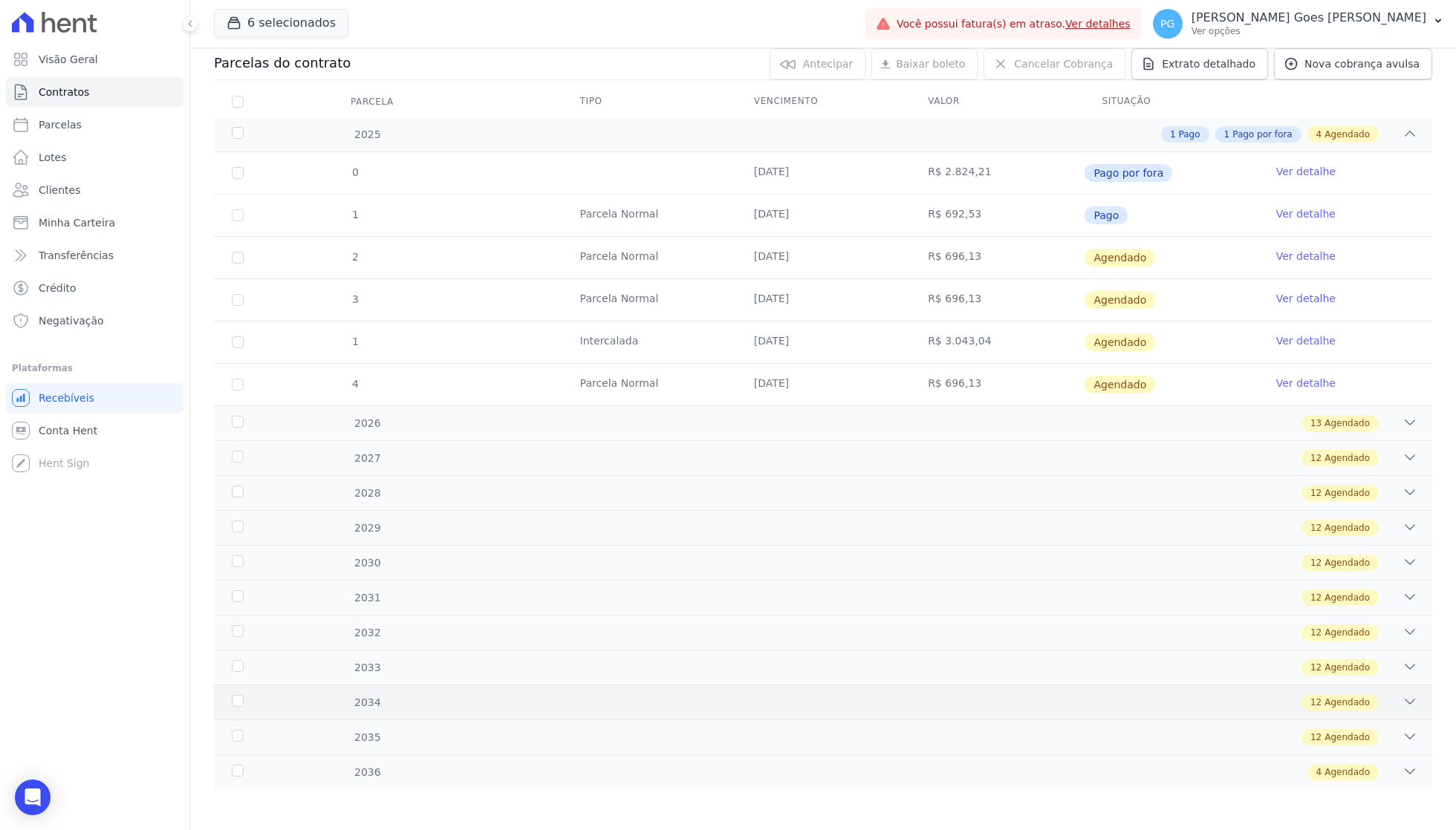
click at [1077, 685] on div "[DEMOGRAPHIC_DATA] 12 Agendado" at bounding box center [824, 703] width 1219 height 35
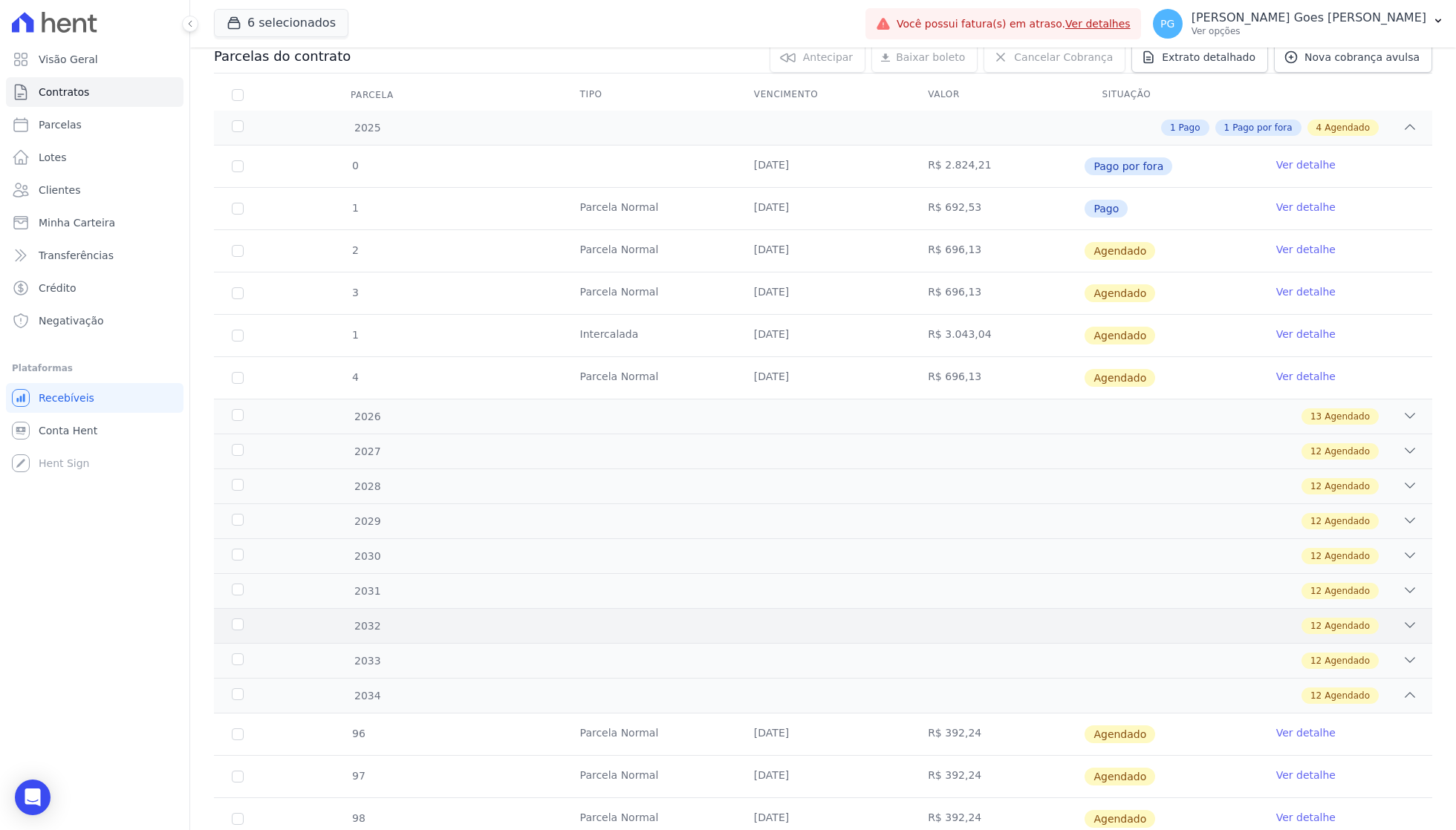
click at [1070, 630] on div "12 Agendado" at bounding box center [882, 627] width 1069 height 16
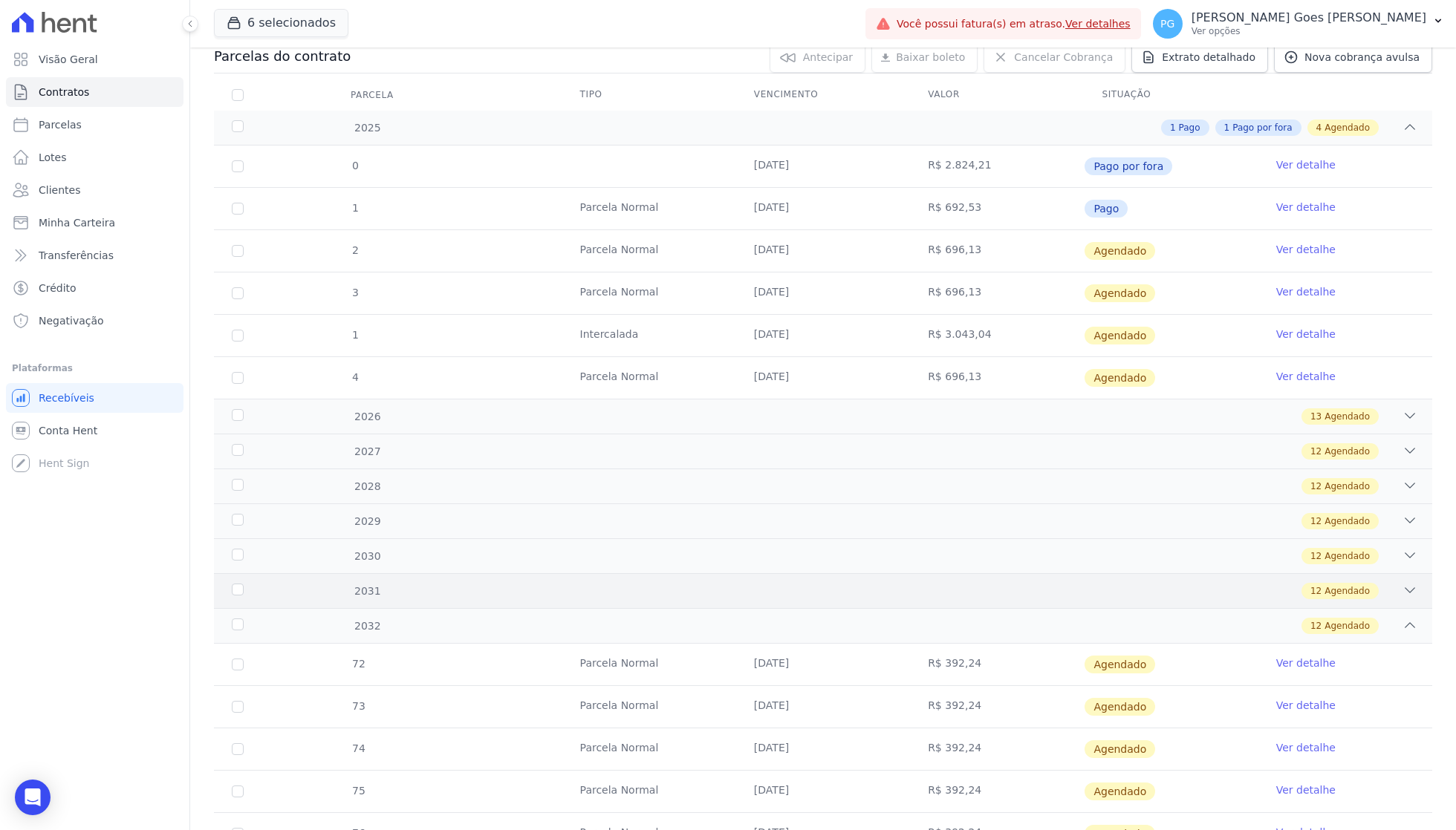
click at [1070, 600] on div "2031 12 Agendado" at bounding box center [824, 591] width 1219 height 35
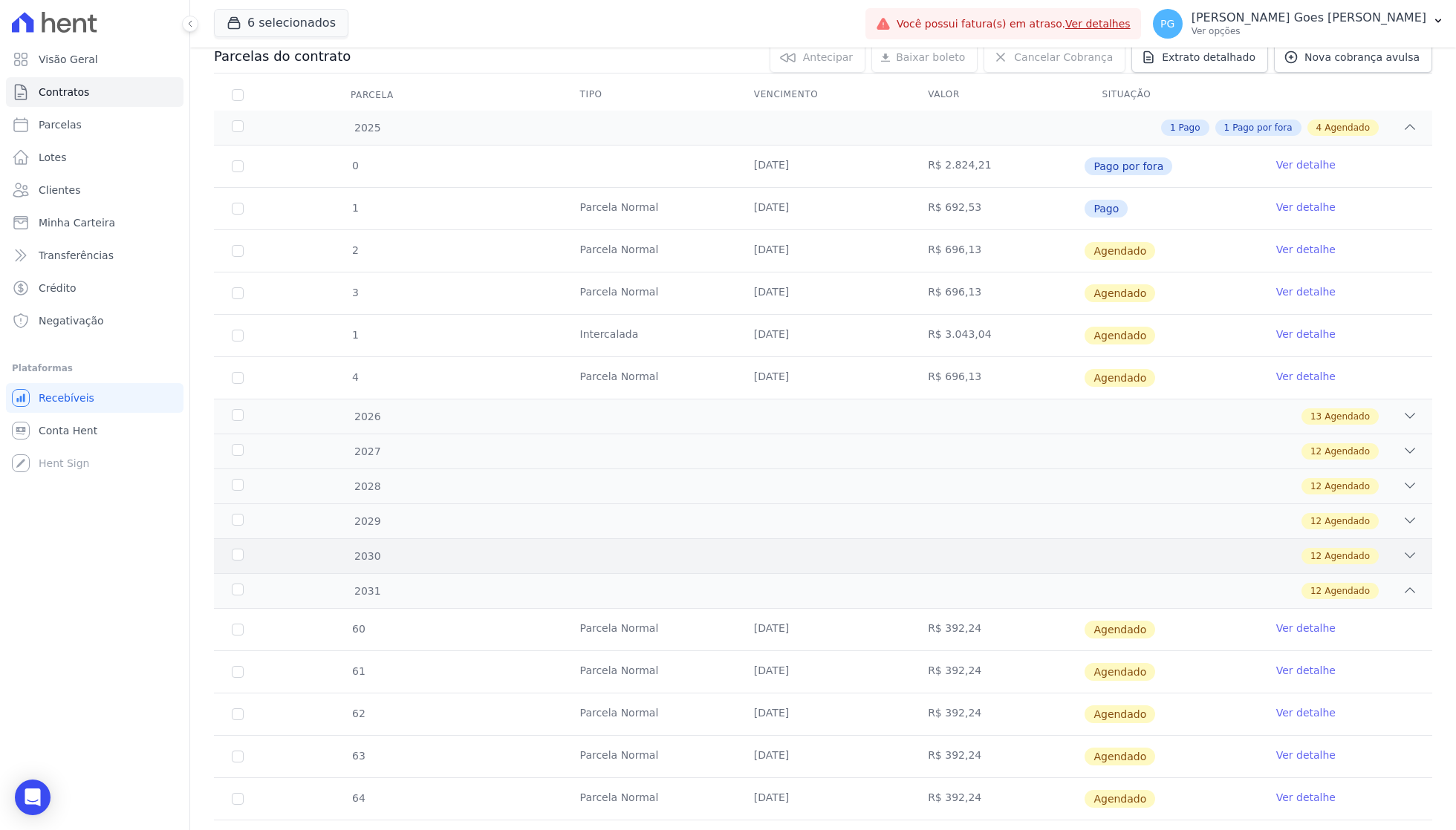
click at [1062, 557] on div "12 Agendado" at bounding box center [882, 556] width 1069 height 16
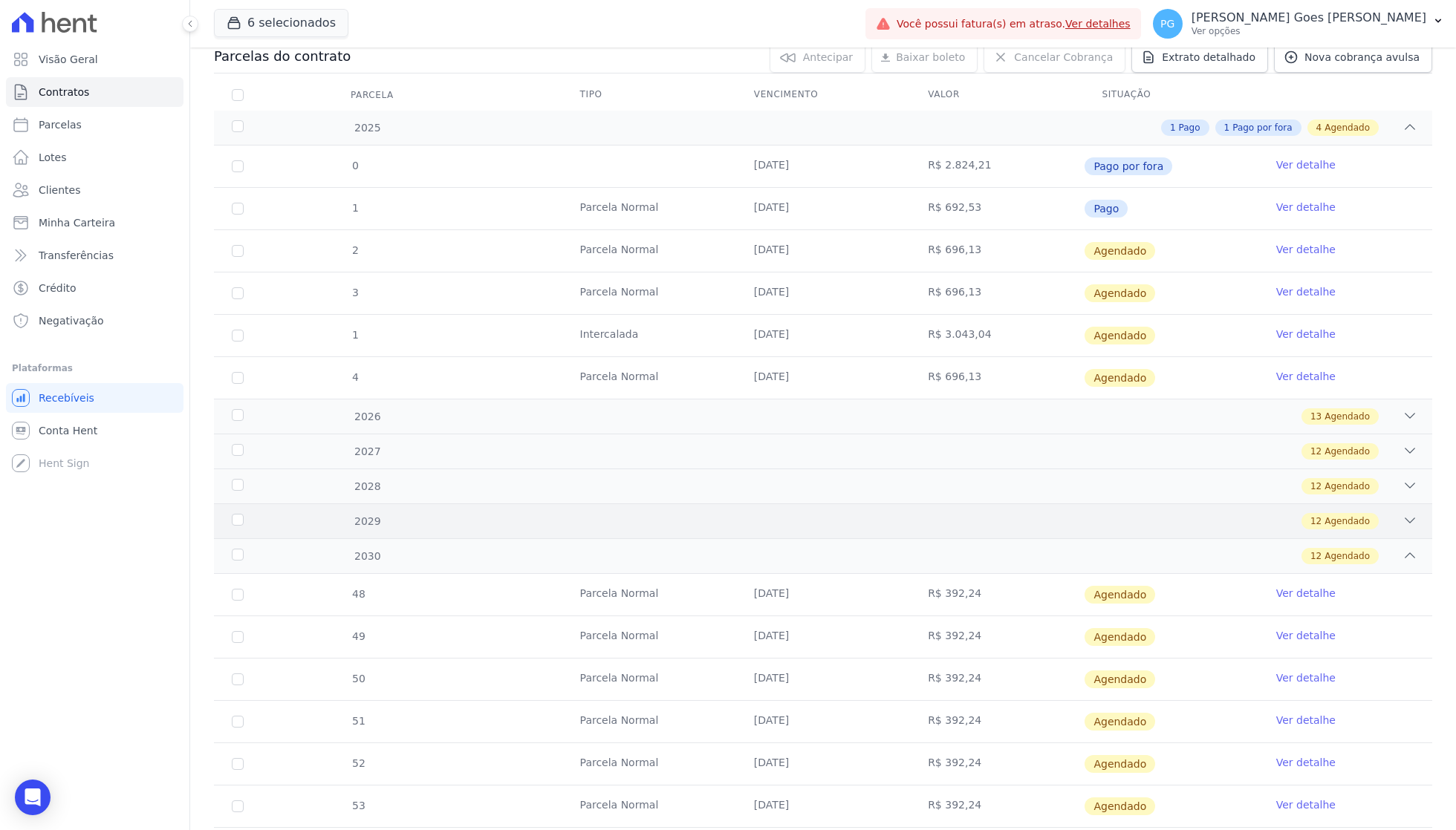
click at [1062, 530] on div "2029 12 Agendado" at bounding box center [824, 521] width 1219 height 35
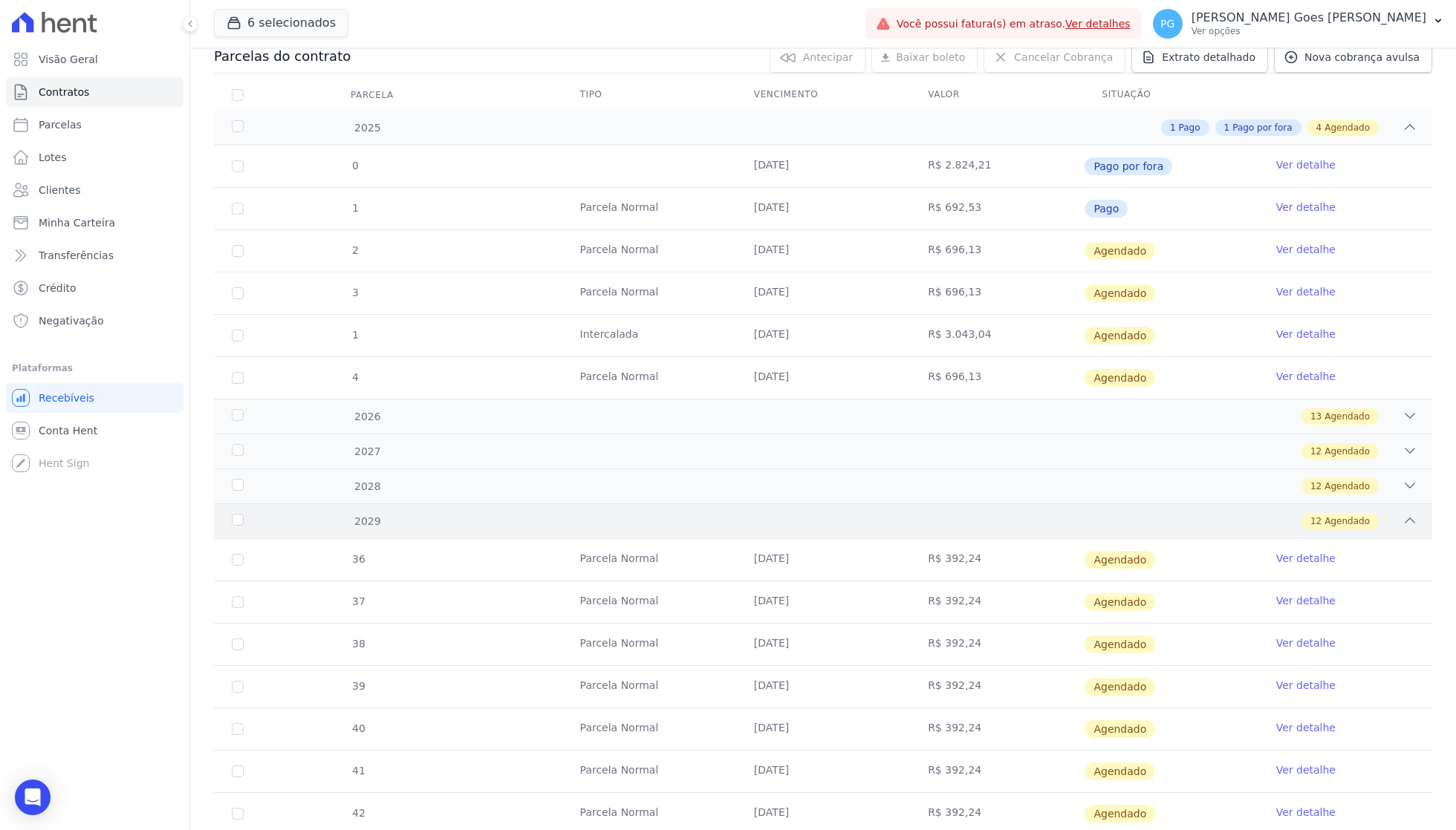
click at [1062, 509] on div "2029 12 Agendado" at bounding box center [824, 521] width 1219 height 35
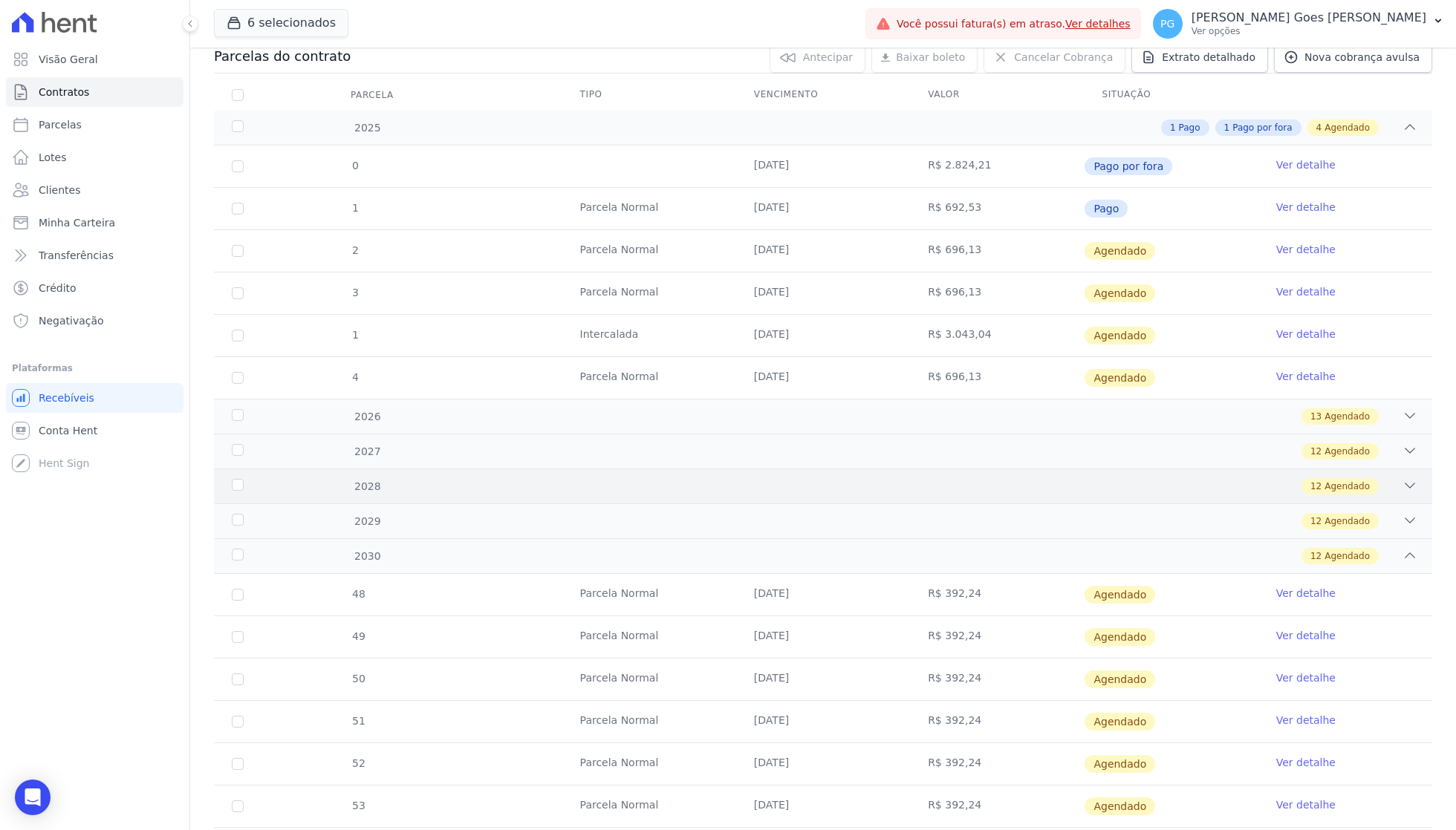
click at [1062, 488] on div "12 Agendado" at bounding box center [882, 486] width 1069 height 16
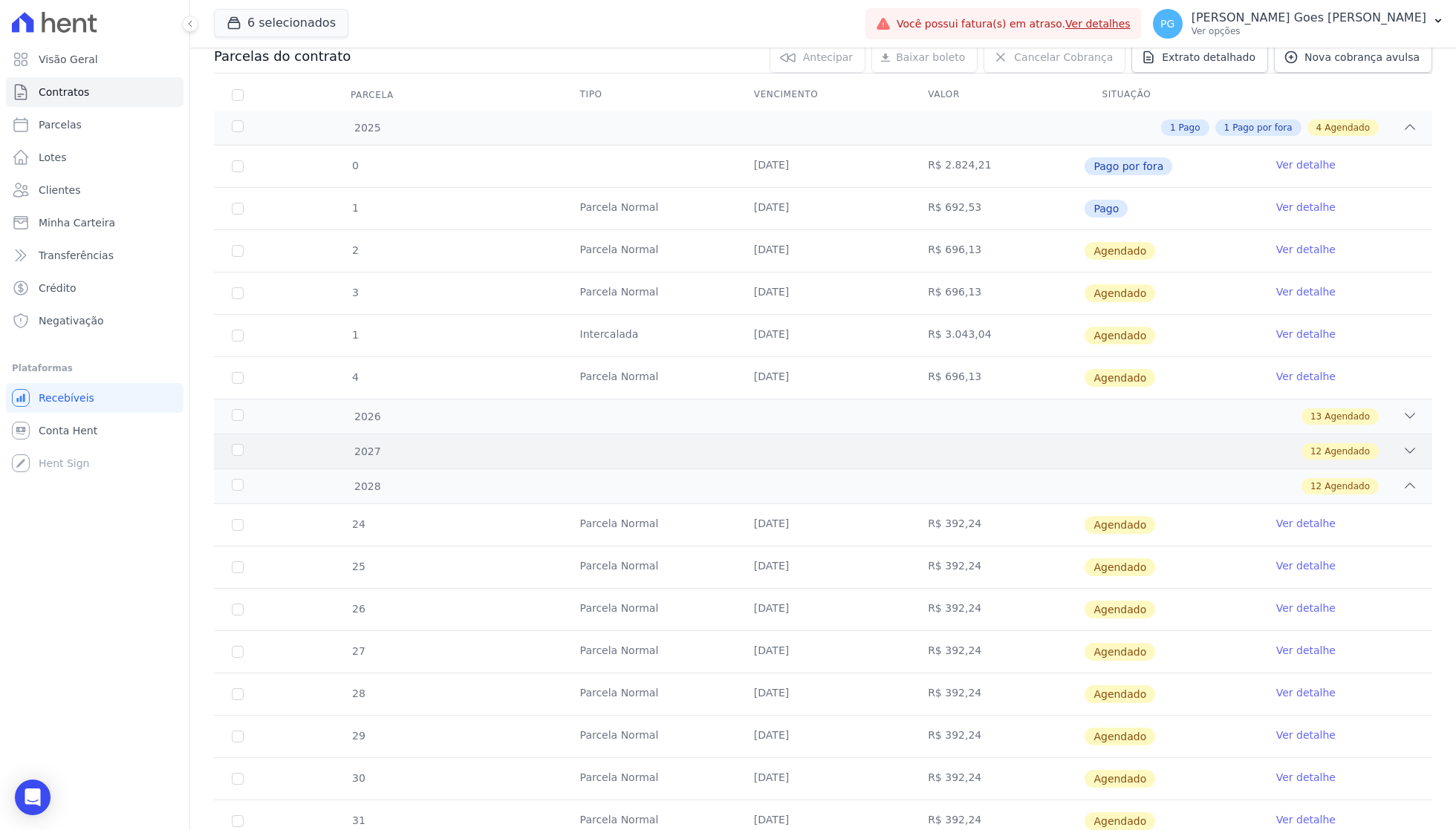
click at [1061, 455] on div "12 Agendado" at bounding box center [882, 452] width 1069 height 16
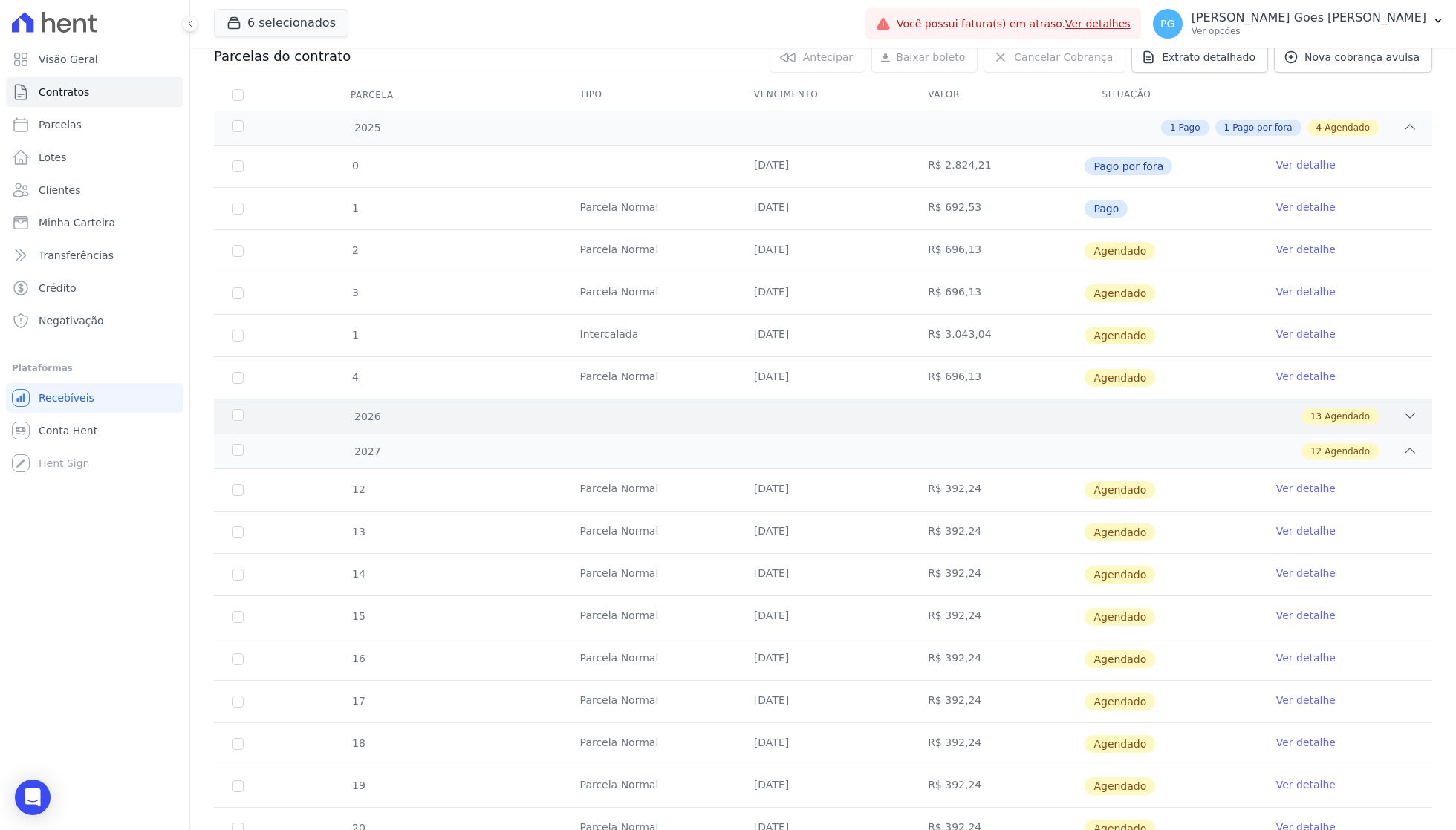
click at [1058, 425] on div "2026 13 Agendado" at bounding box center [824, 416] width 1219 height 35
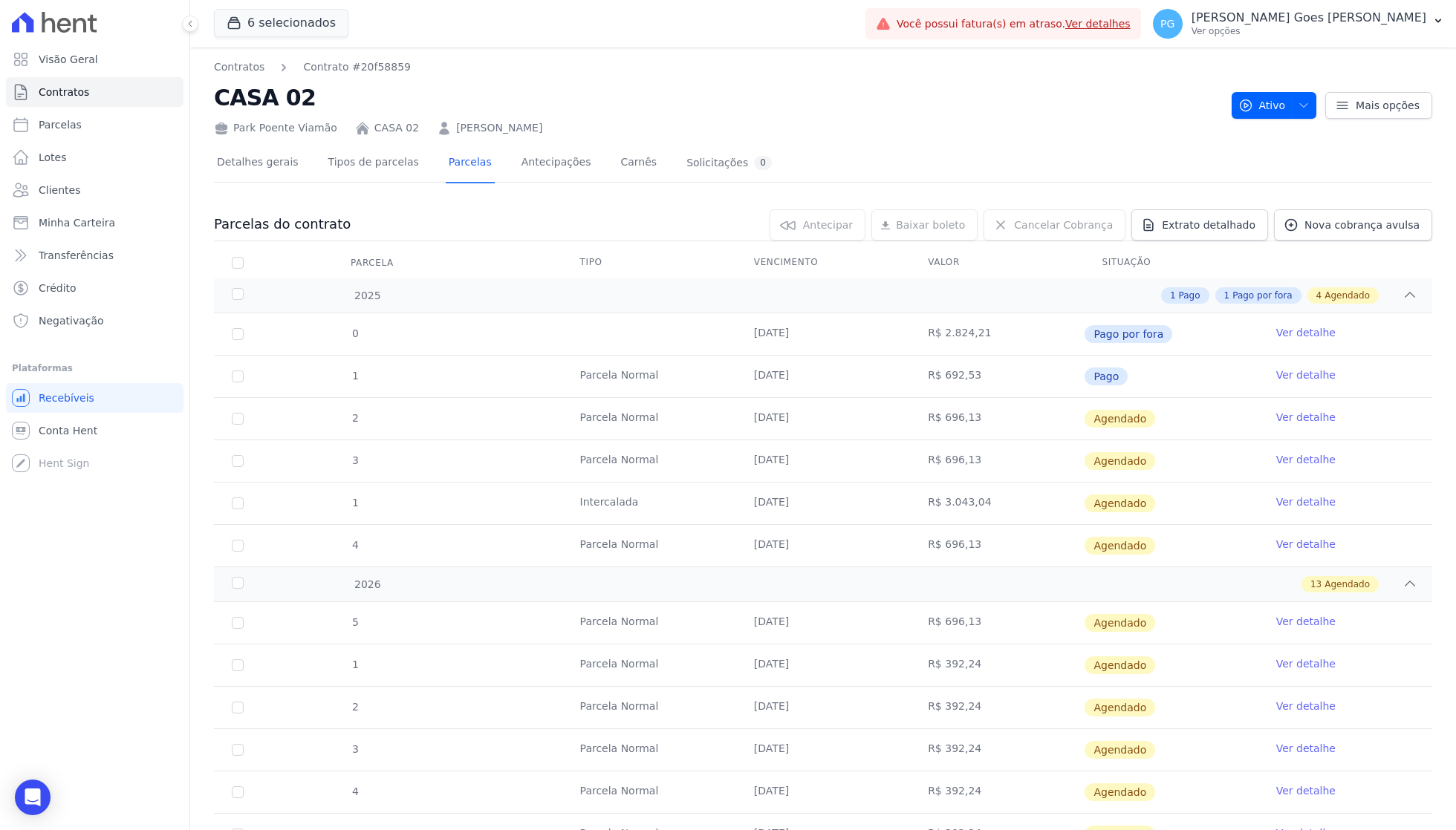
scroll to position [0, 0]
click at [98, 182] on link "Clientes" at bounding box center [94, 190] width 178 height 29
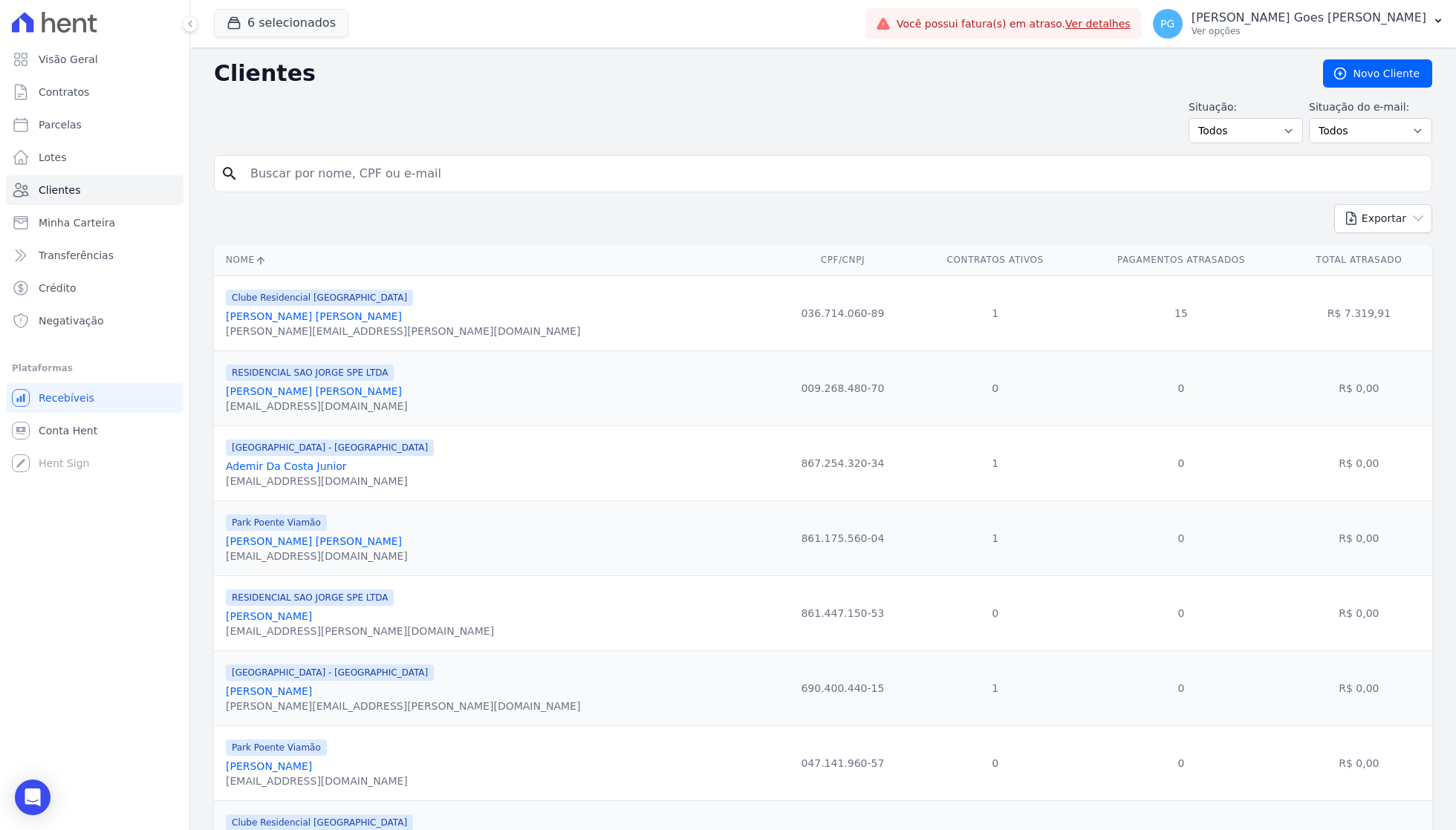
click at [373, 182] on input "search" at bounding box center [833, 174] width 1184 height 29
type input "[PERSON_NAME]"
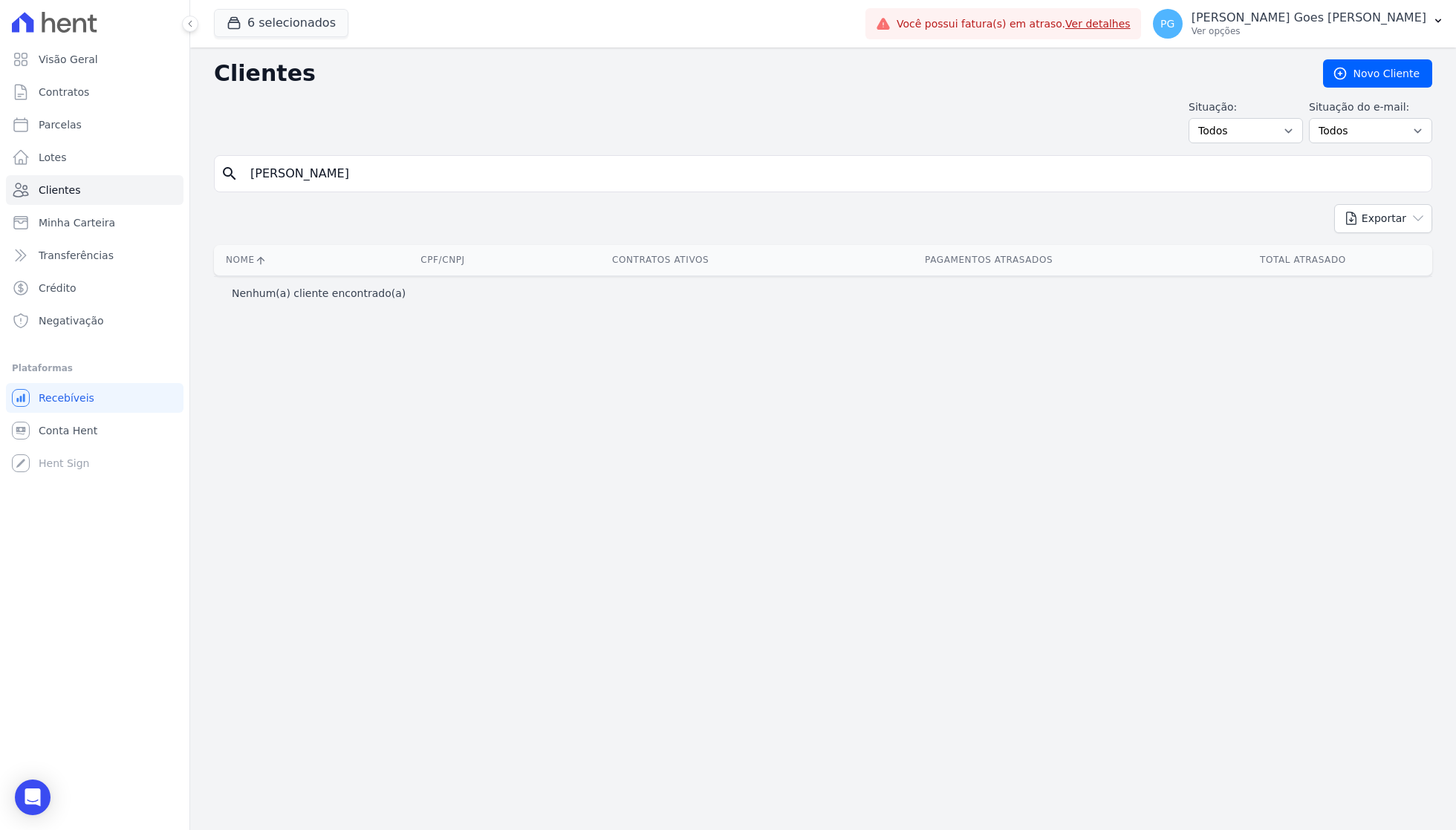
click at [662, 99] on div "Clientes [GEOGRAPHIC_DATA] Situação: Todos Adimplentes Inadimplentes Situação d…" at bounding box center [824, 439] width 1266 height 783
click at [581, 159] on input "[PERSON_NAME]" at bounding box center [833, 174] width 1184 height 29
click at [587, 174] on input "[PERSON_NAME]" at bounding box center [833, 174] width 1184 height 29
type input "calbic"
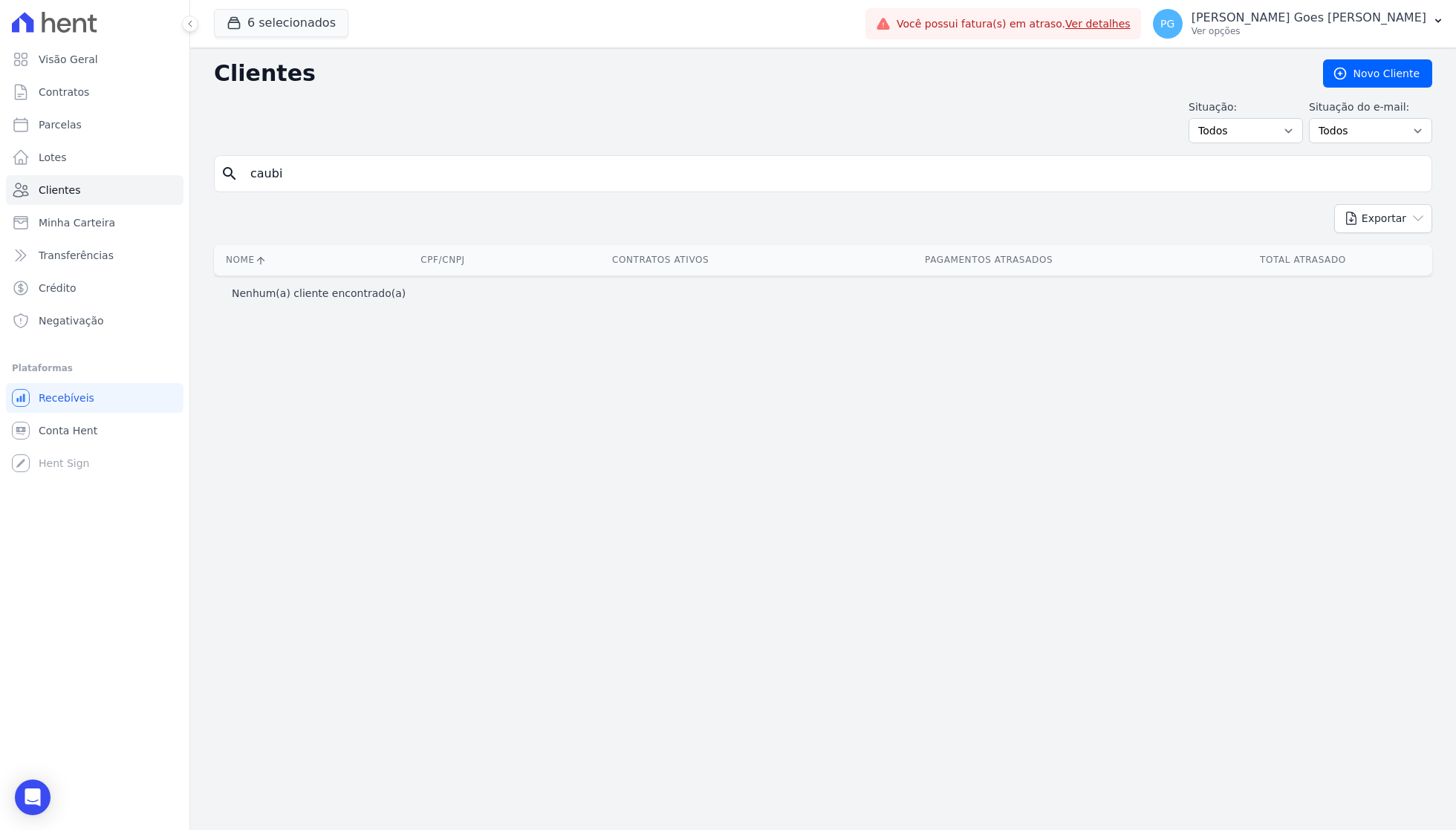
type input "caubi"
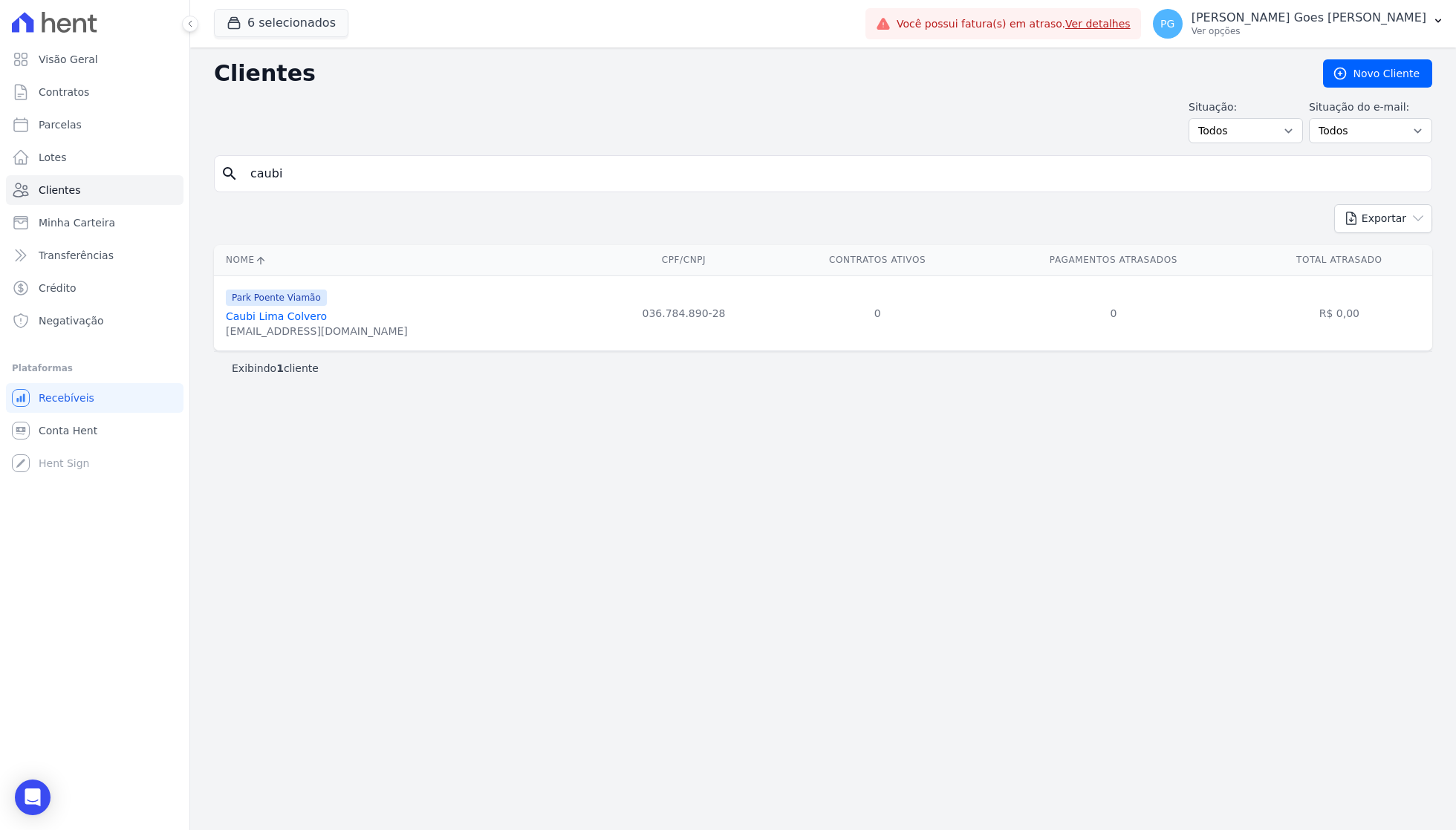
click at [312, 311] on link "Caubi Lima Colvero" at bounding box center [276, 316] width 101 height 12
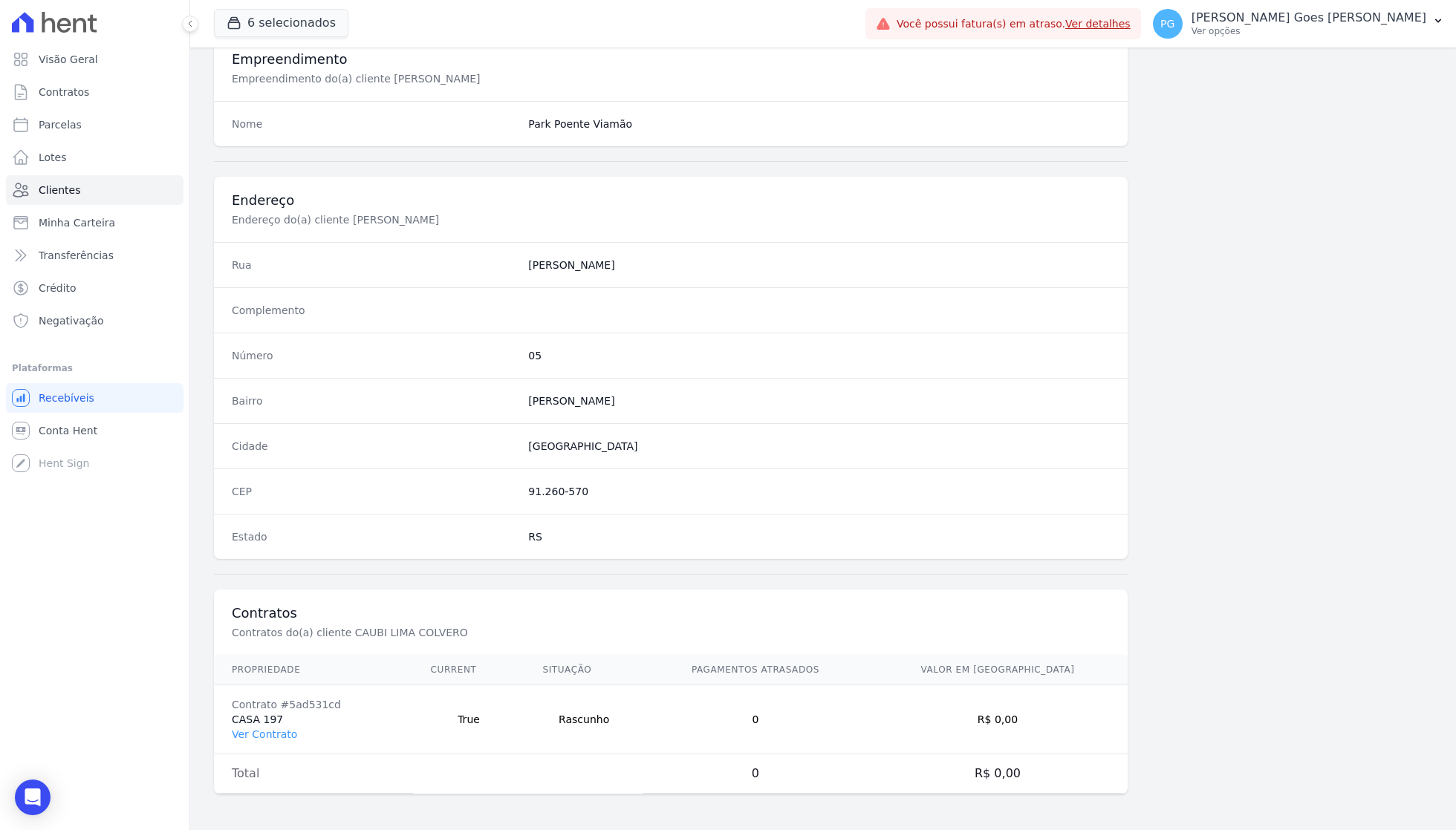
click at [279, 740] on td "Contrato #5ad531cd CASA 197 Ver Contrato" at bounding box center [313, 719] width 199 height 69
click at [279, 737] on link "Ver Contrato" at bounding box center [264, 734] width 65 height 12
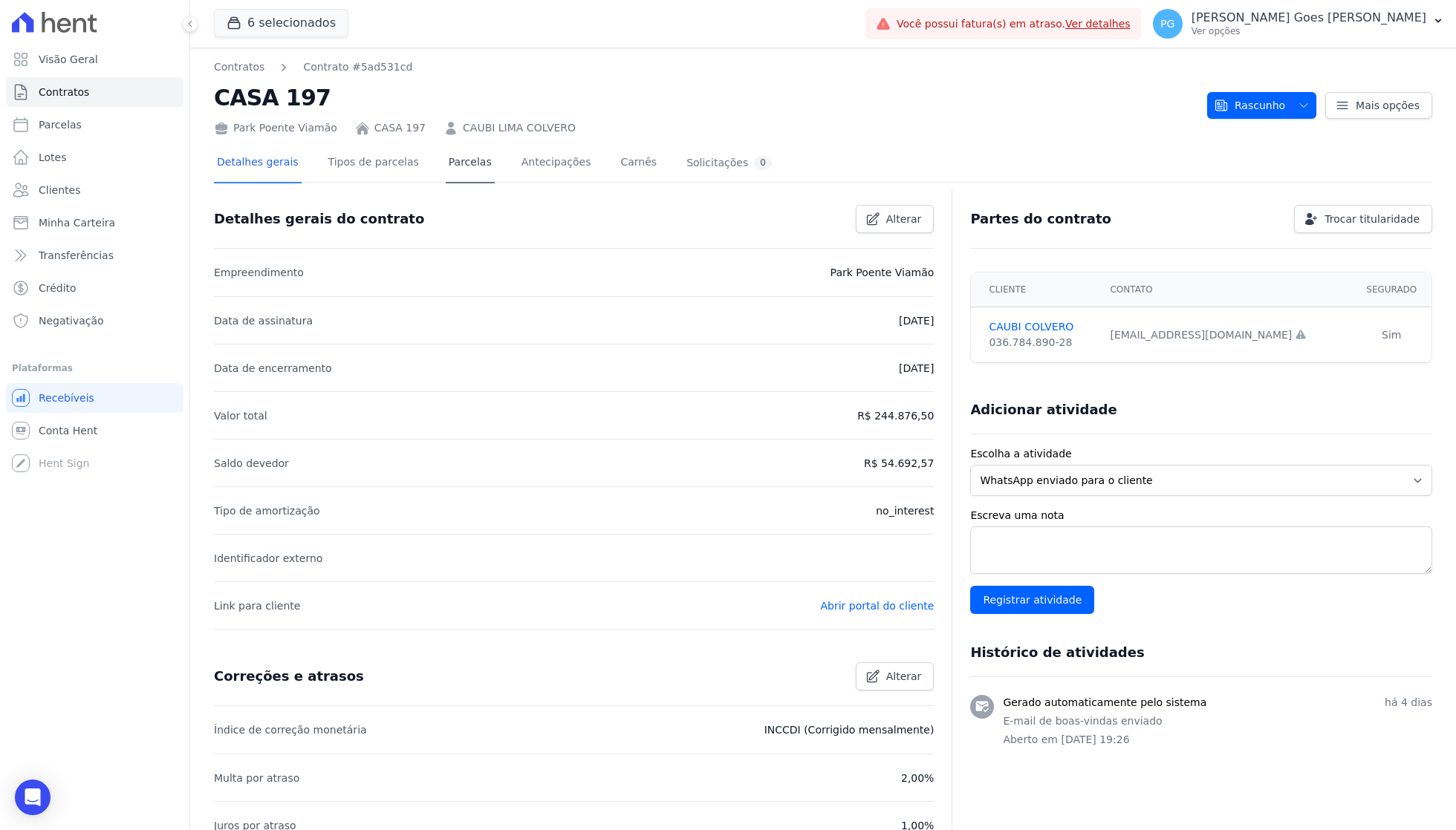
click at [490, 162] on link "Parcelas" at bounding box center [470, 163] width 49 height 39
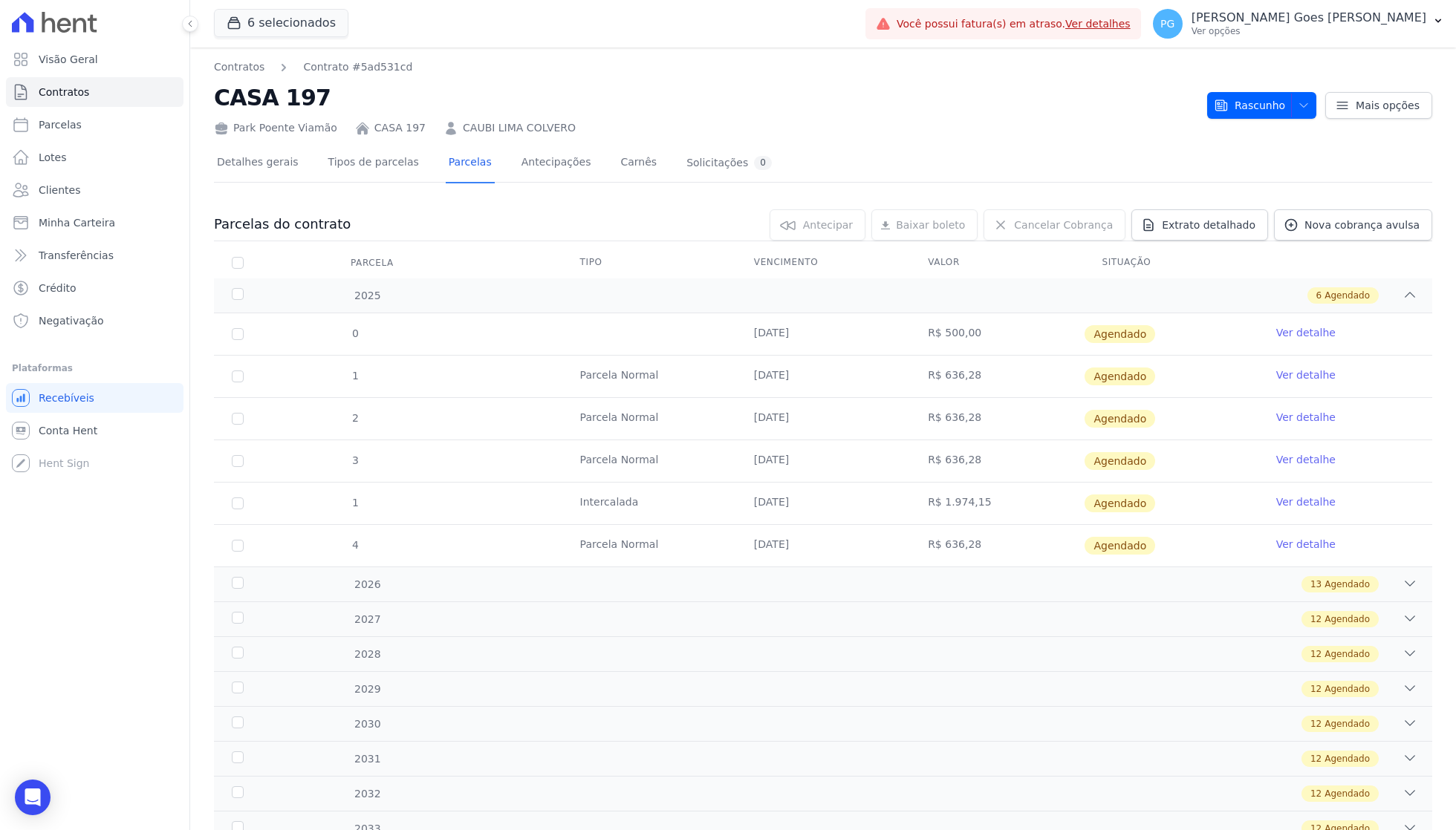
click at [257, 78] on div "Contratos Contrato #5ad531cd CASA 197 Park Poente Viamão CASA 197 CAUBI LIMA CO…" at bounding box center [705, 98] width 981 height 77
click at [256, 75] on div "Contratos Contrato #5ad531cd CASA 197 Park Poente Viamão CASA 197 CAUBI LIMA CO…" at bounding box center [705, 98] width 981 height 77
click at [254, 70] on link "Contratos" at bounding box center [239, 67] width 50 height 16
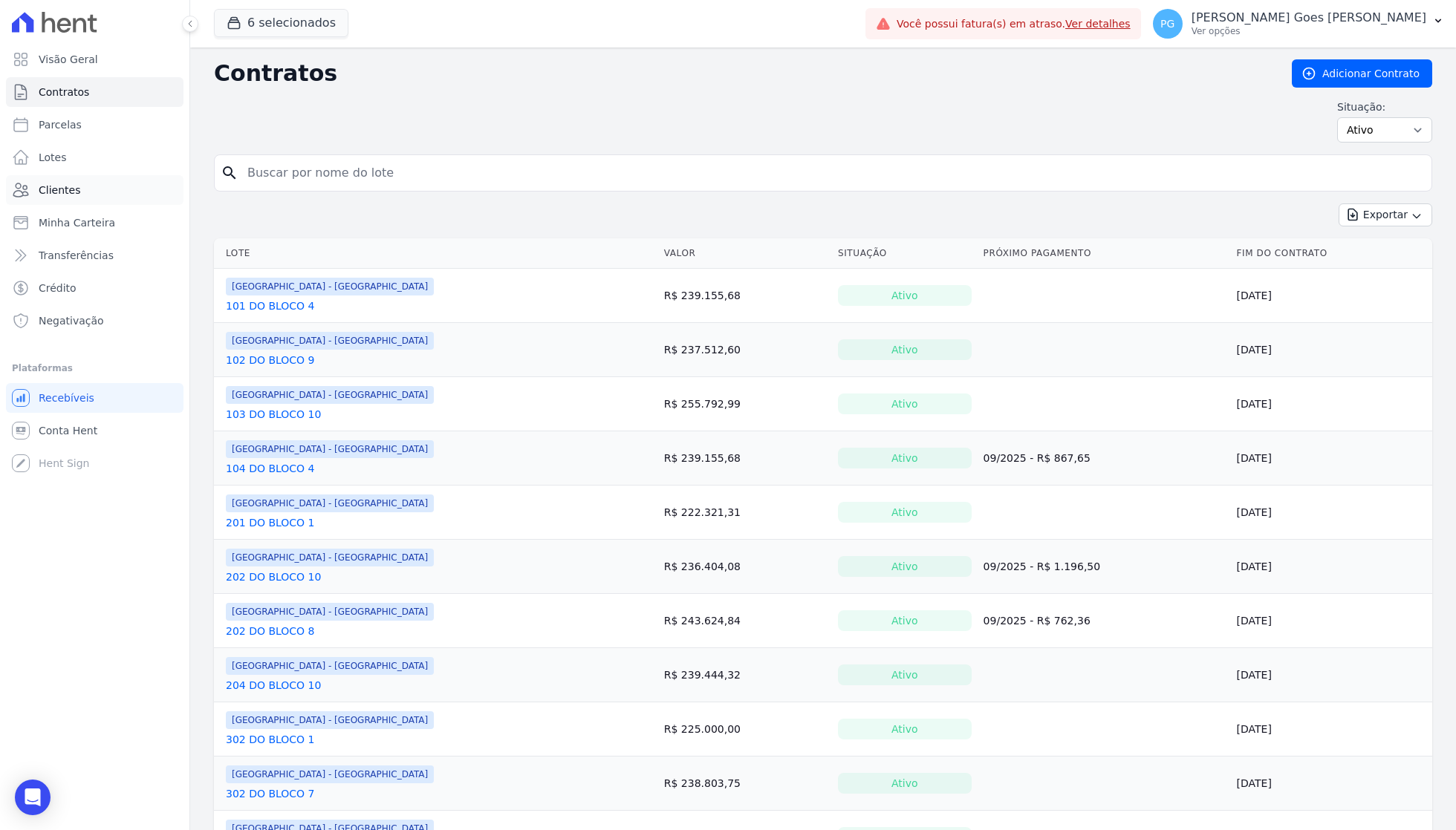
click at [96, 186] on link "Clientes" at bounding box center [94, 190] width 178 height 29
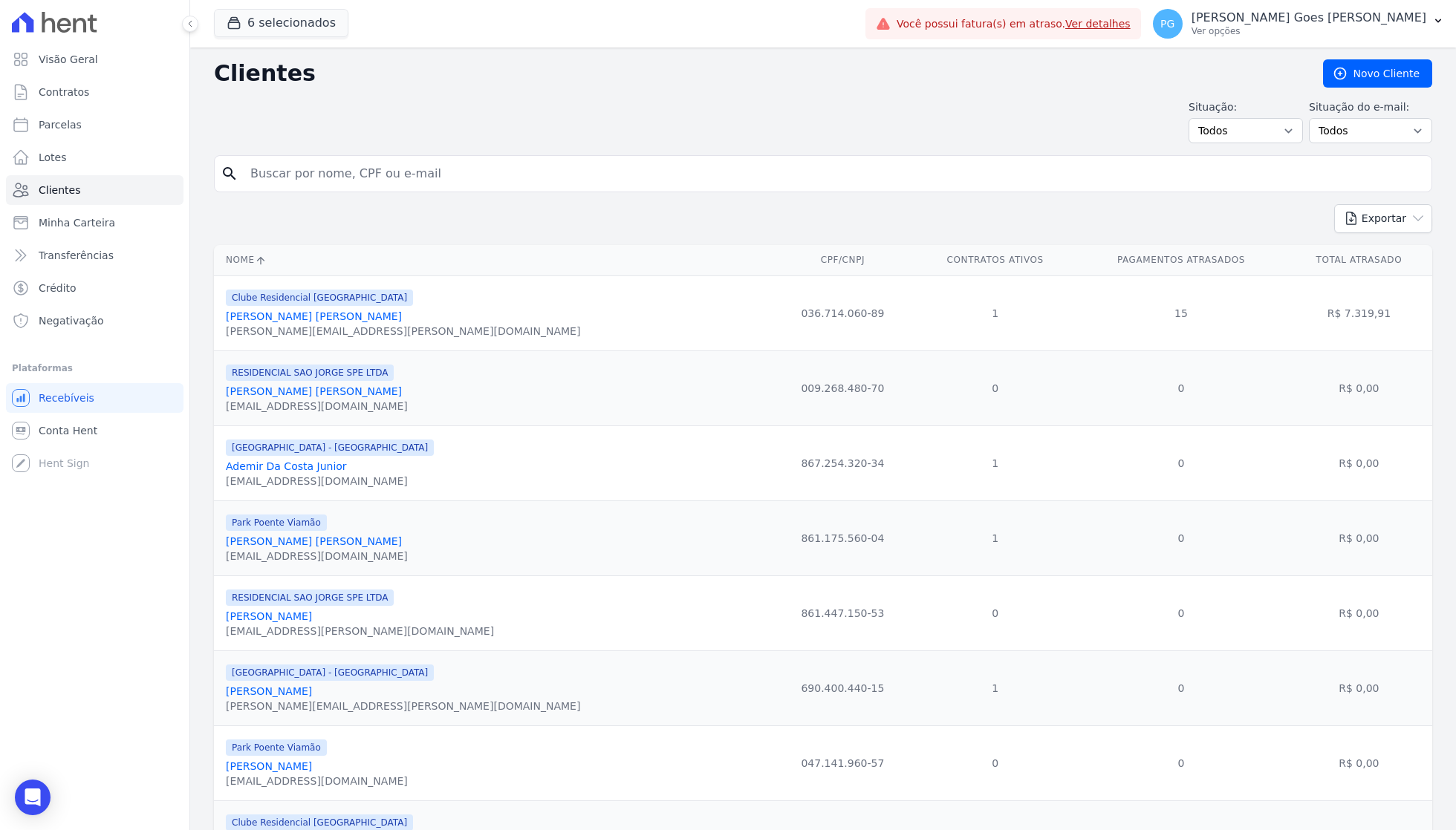
click at [309, 185] on input "search" at bounding box center [833, 174] width 1184 height 29
type input "girel"
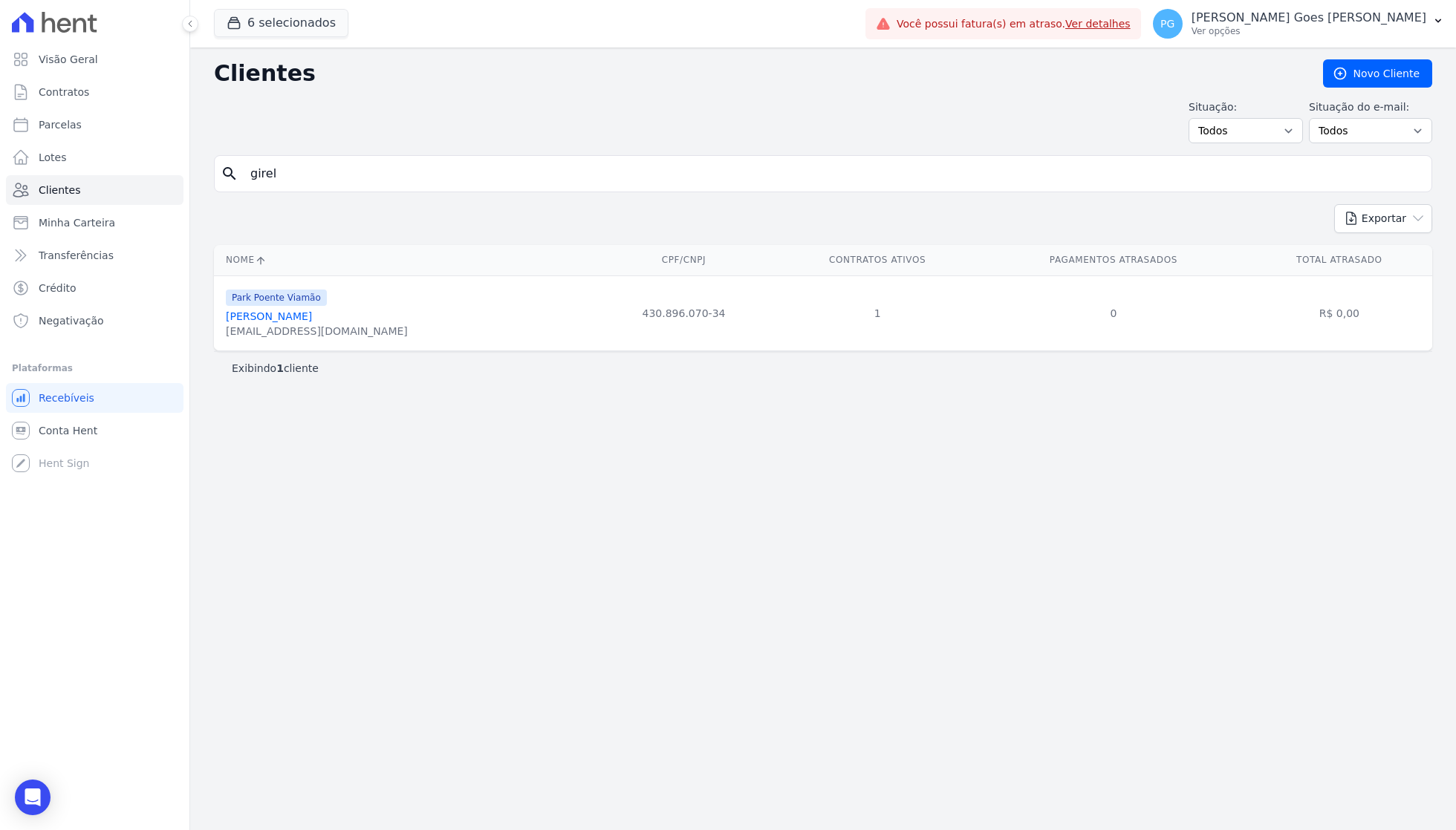
click at [258, 313] on link "[PERSON_NAME]" at bounding box center [268, 316] width 86 height 12
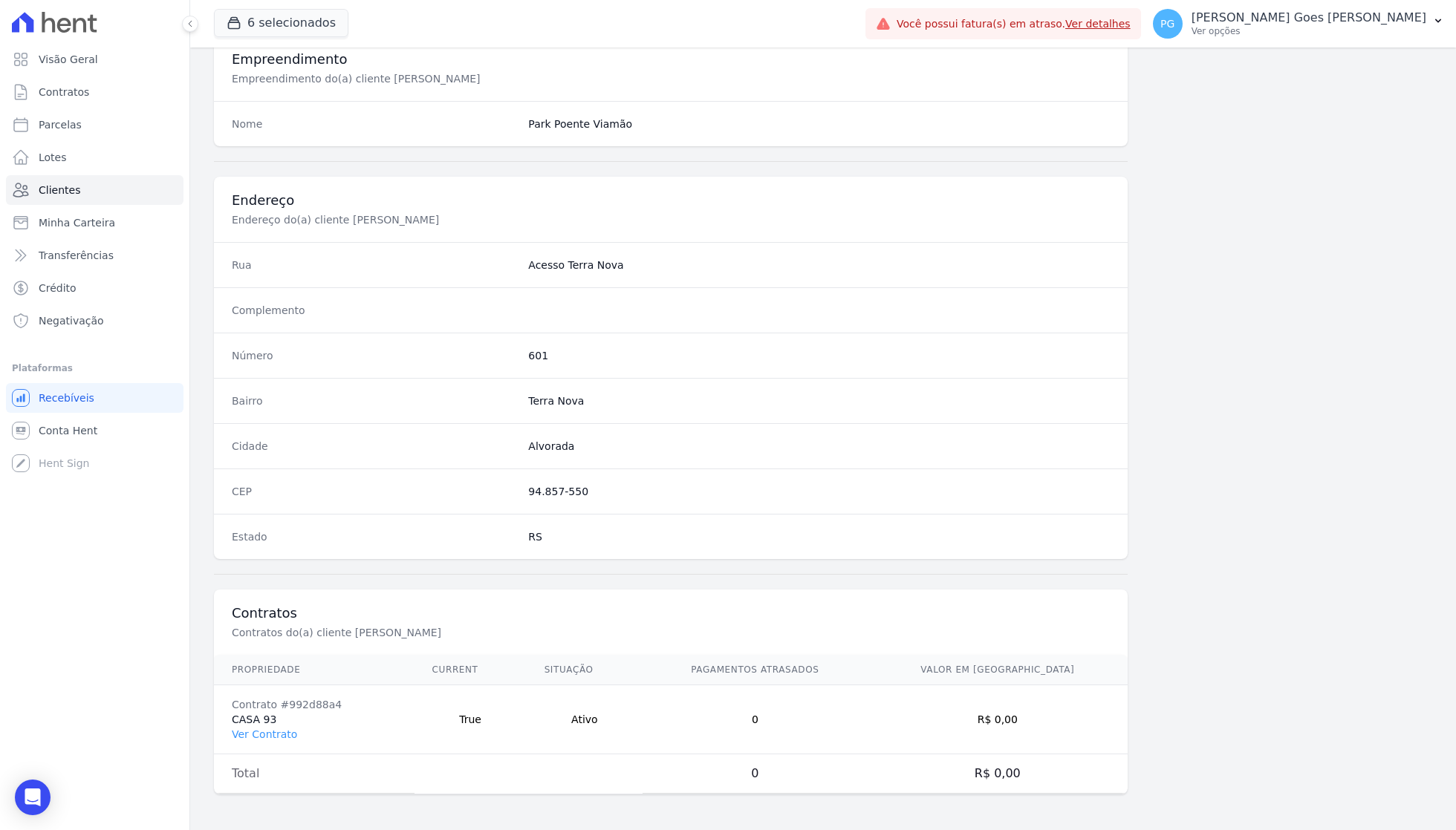
scroll to position [565, 0]
click at [268, 726] on td "Contrato #992d88a4 CASA 93 Ver Contrato" at bounding box center [314, 719] width 201 height 69
click at [268, 737] on link "Ver Contrato" at bounding box center [264, 734] width 65 height 12
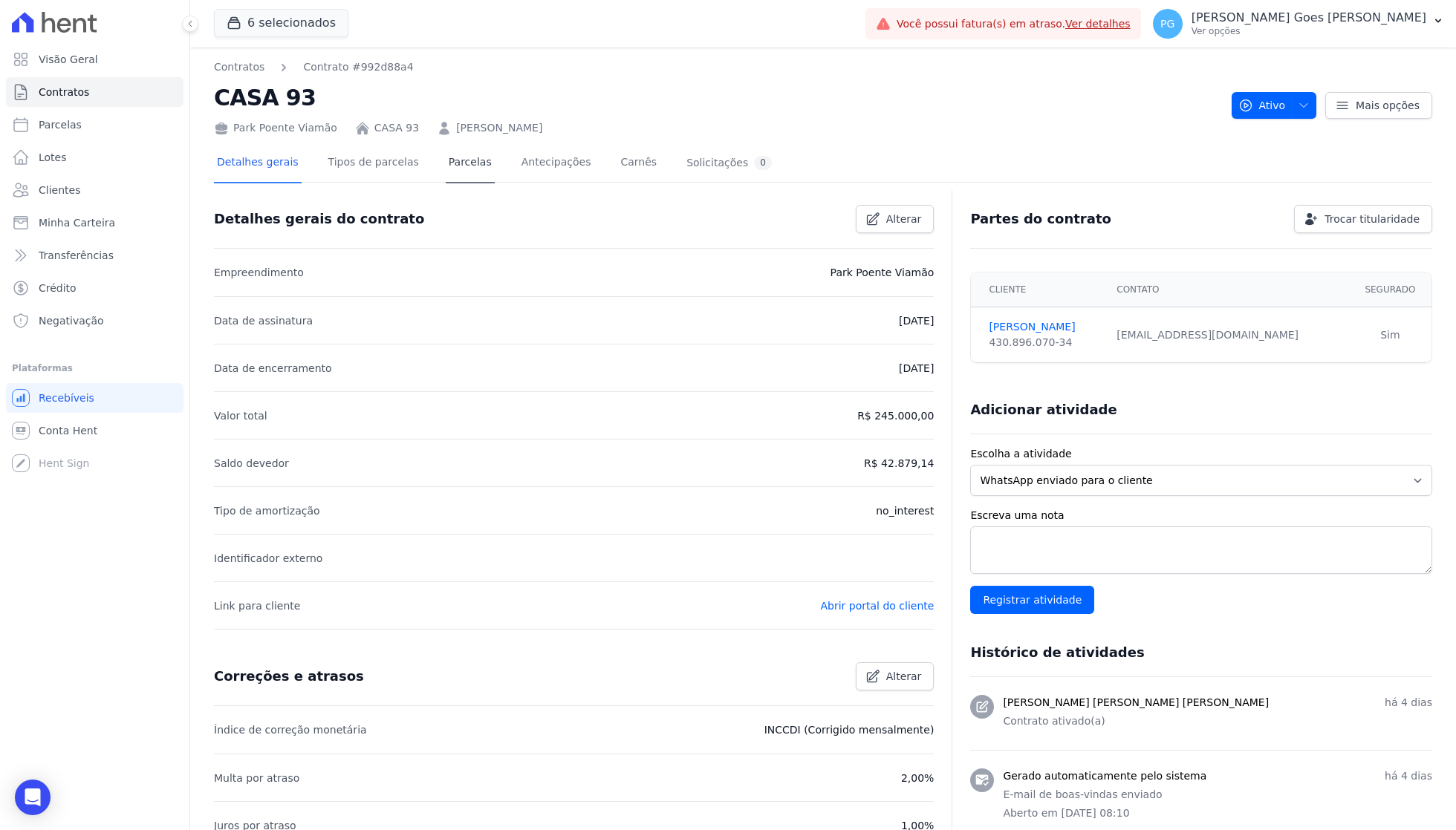
click at [456, 162] on link "Parcelas" at bounding box center [470, 163] width 49 height 39
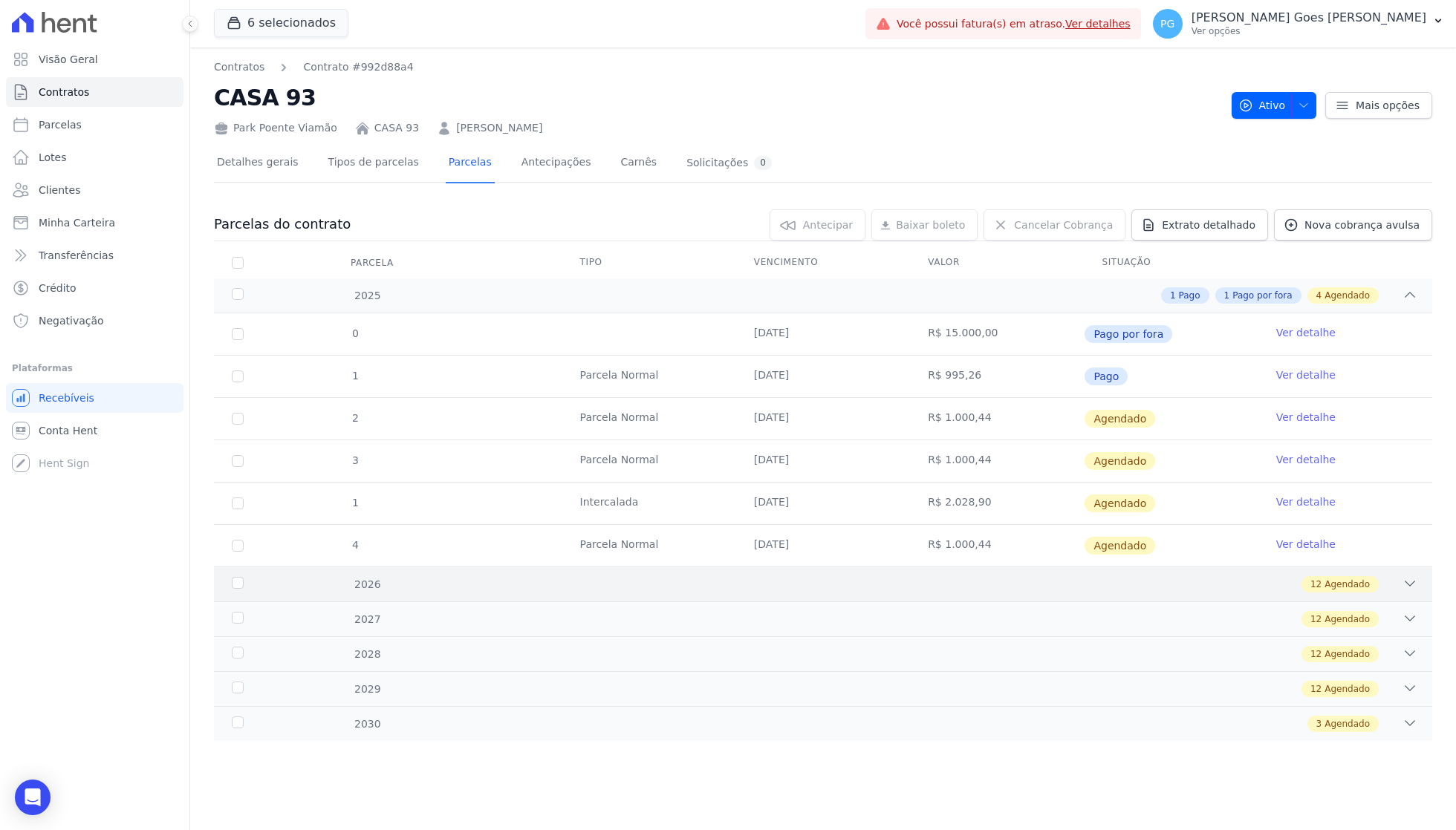
click at [1035, 579] on div "12 Agendado" at bounding box center [882, 584] width 1069 height 16
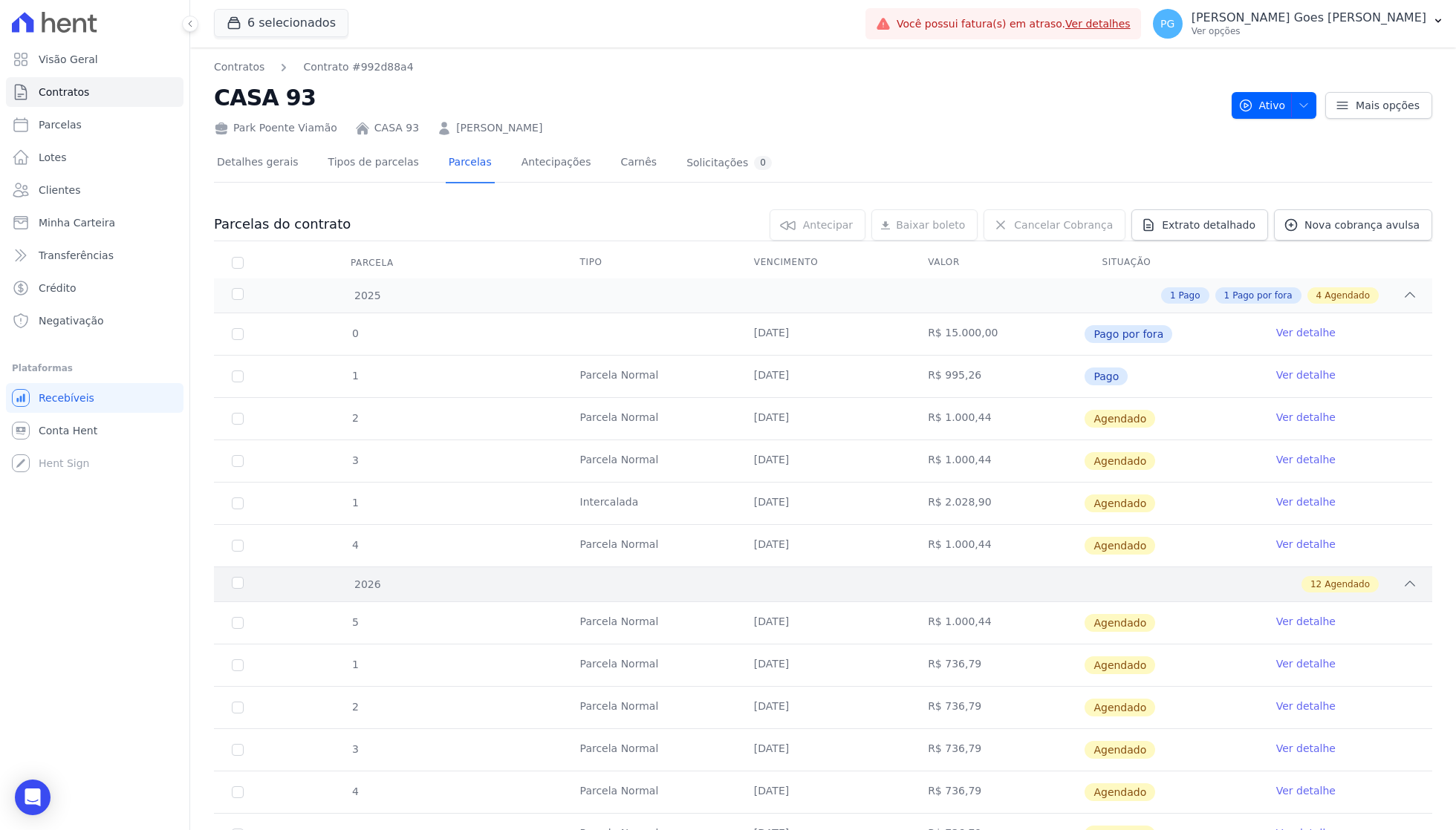
click at [1035, 579] on div "12 Agendado" at bounding box center [882, 584] width 1069 height 16
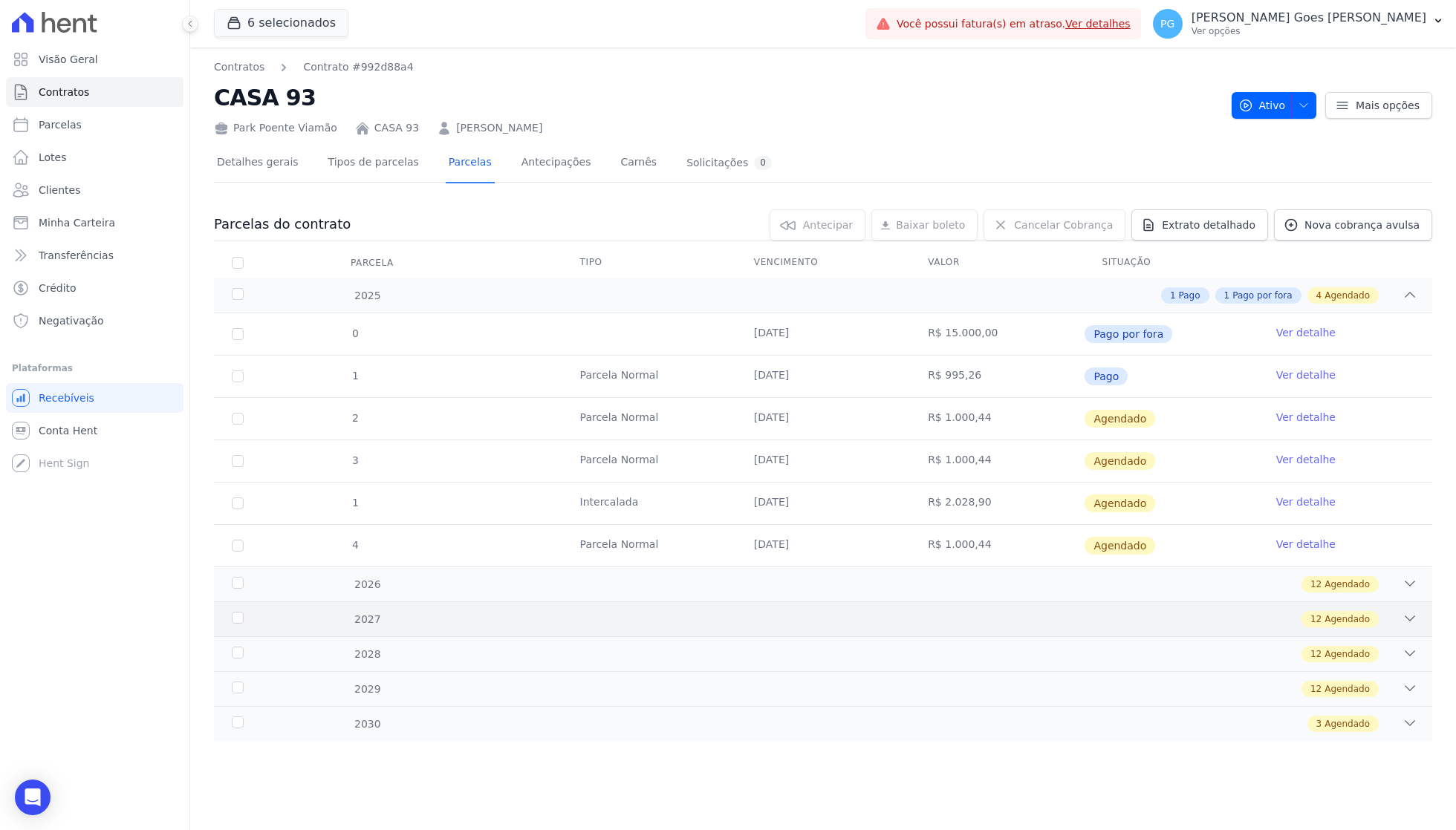
click at [1044, 611] on div "12 Agendado" at bounding box center [882, 619] width 1069 height 16
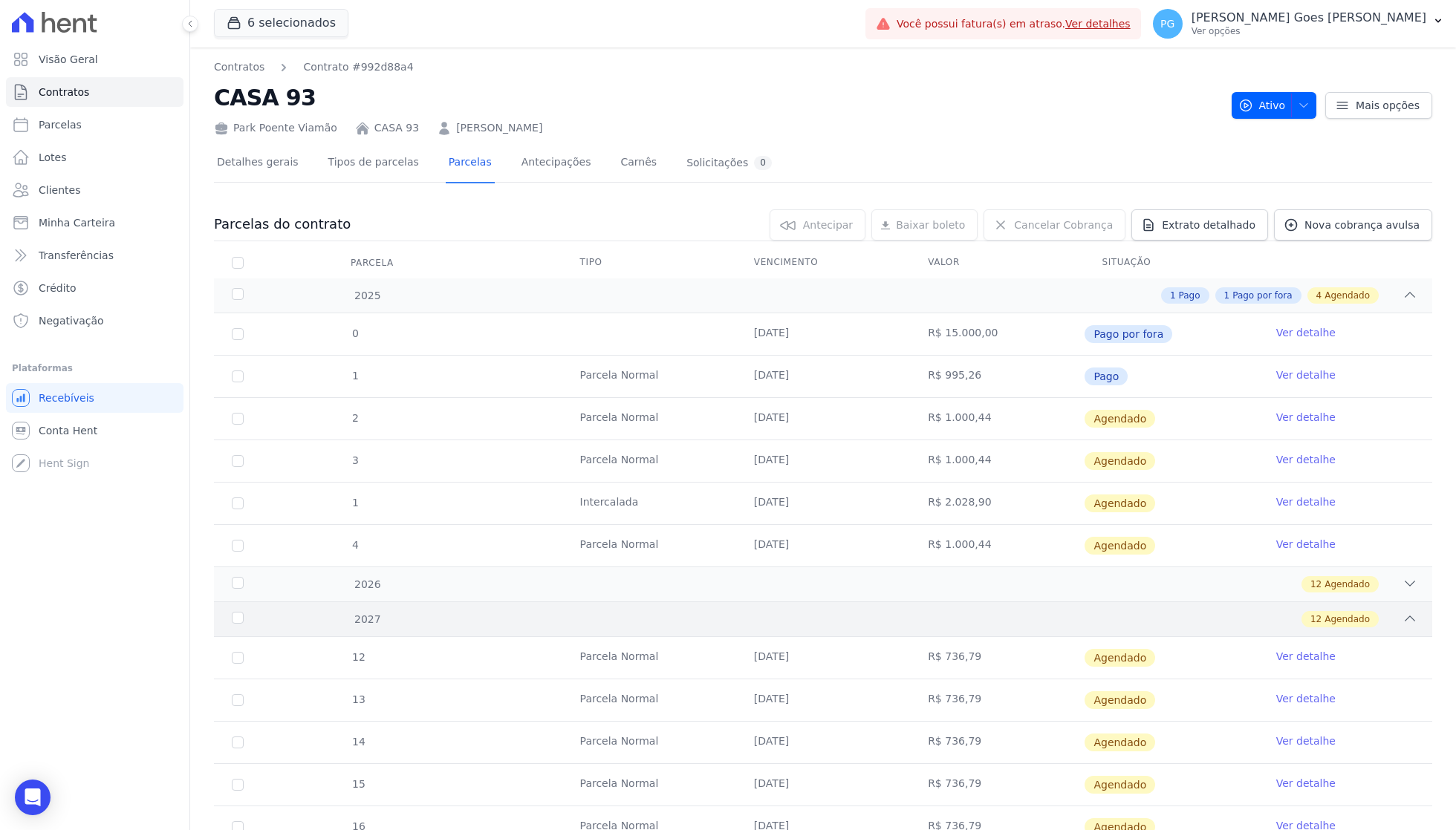
click at [1043, 611] on div "12 Agendado" at bounding box center [882, 619] width 1069 height 16
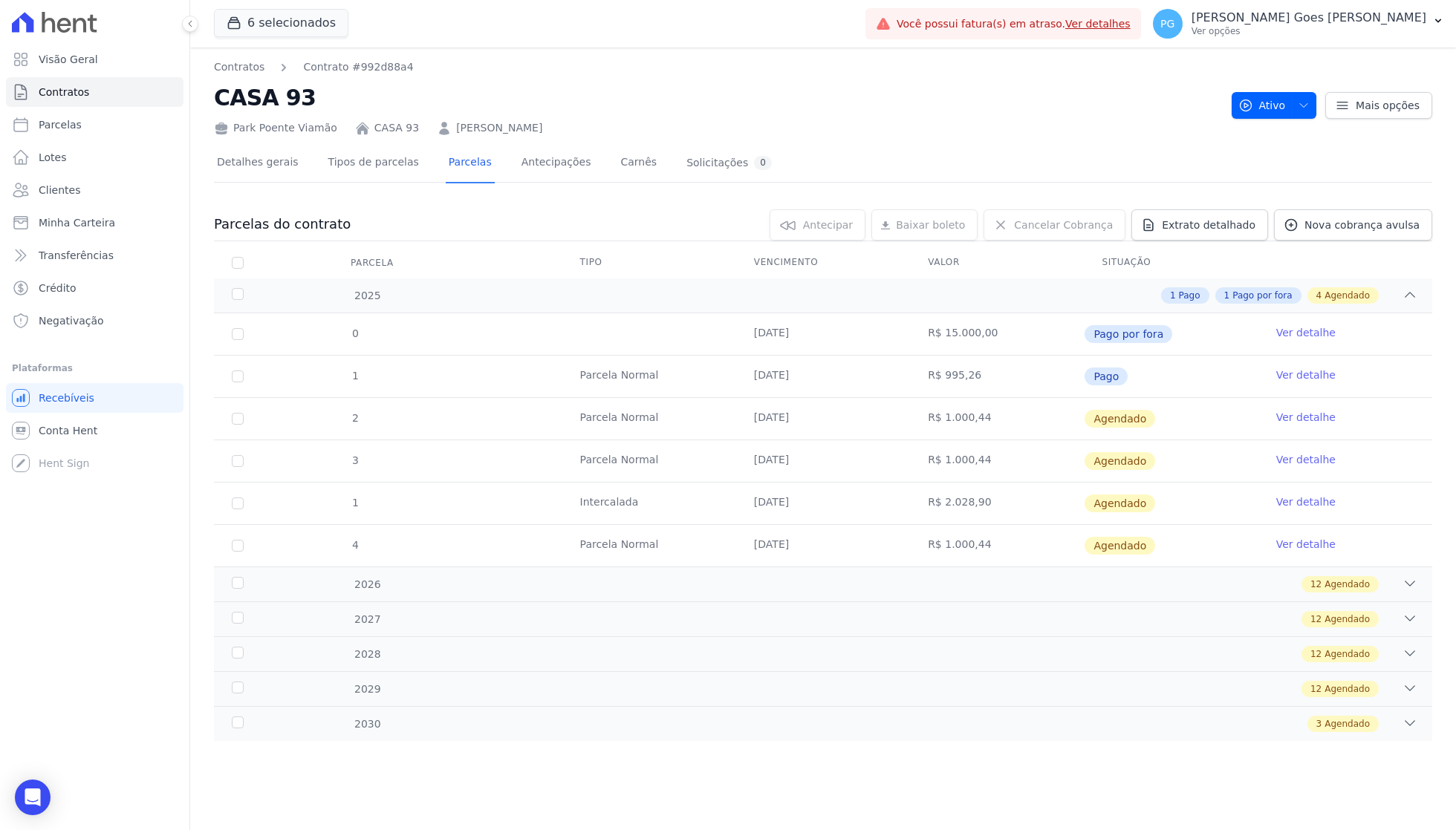
click at [1020, 159] on div "Detalhes gerais Tipos de parcelas [GEOGRAPHIC_DATA] Antecipações [PERSON_NAME] …" at bounding box center [824, 163] width 1219 height 38
click at [991, 122] on div "Park Poente Viamão CASA 93 [PERSON_NAME]" at bounding box center [717, 126] width 1006 height 22
click at [123, 187] on link "Clientes" at bounding box center [94, 190] width 178 height 29
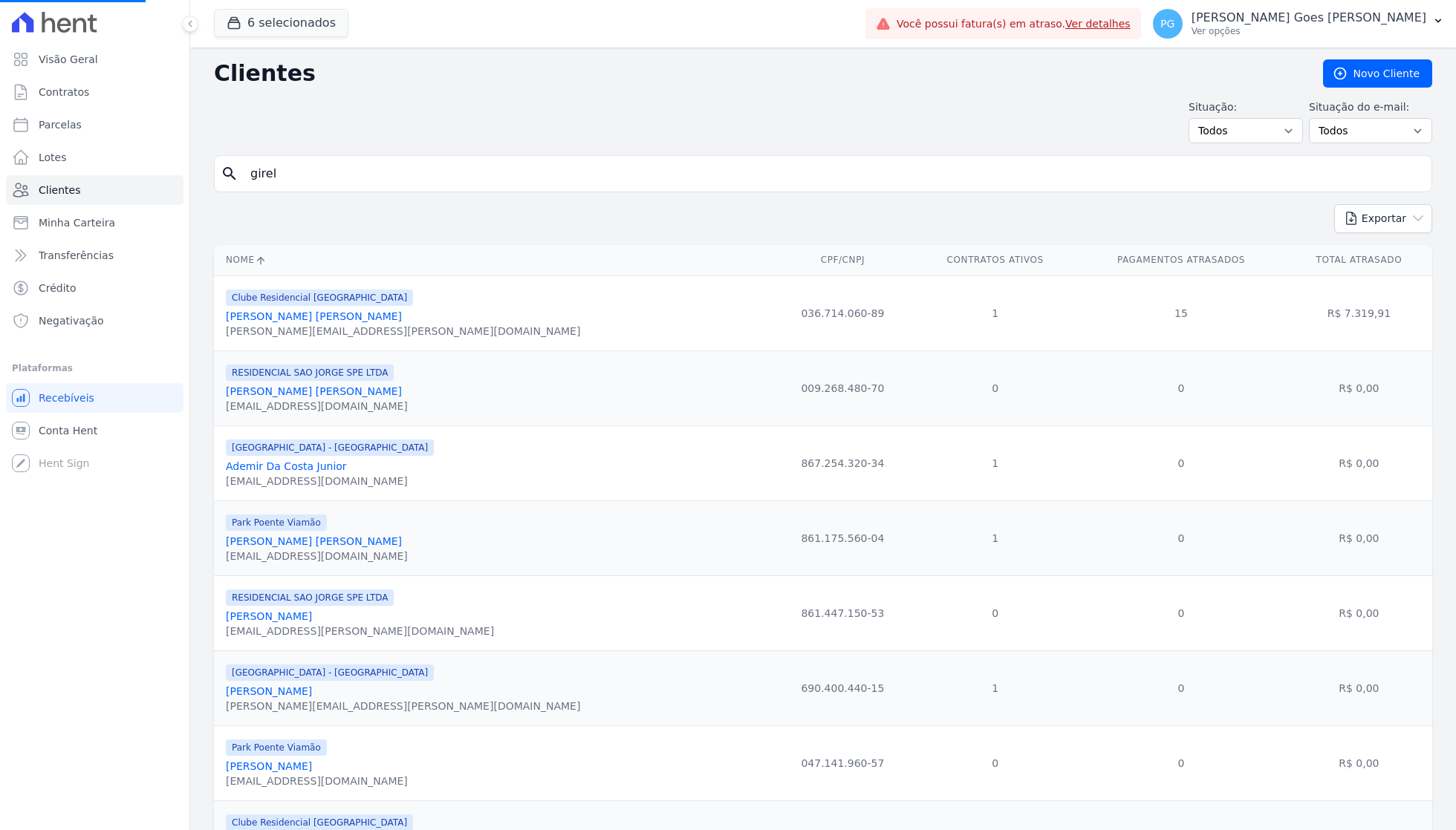
click at [318, 175] on input "girel" at bounding box center [833, 174] width 1184 height 29
type input "gir"
